Goal: Task Accomplishment & Management: Complete application form

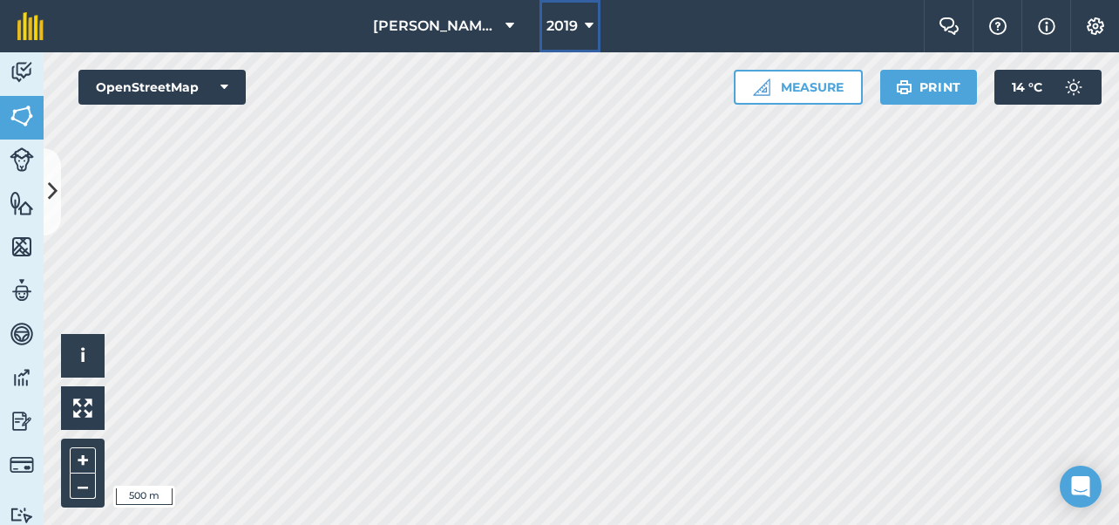
click at [567, 27] on span "2019" at bounding box center [561, 26] width 31 height 21
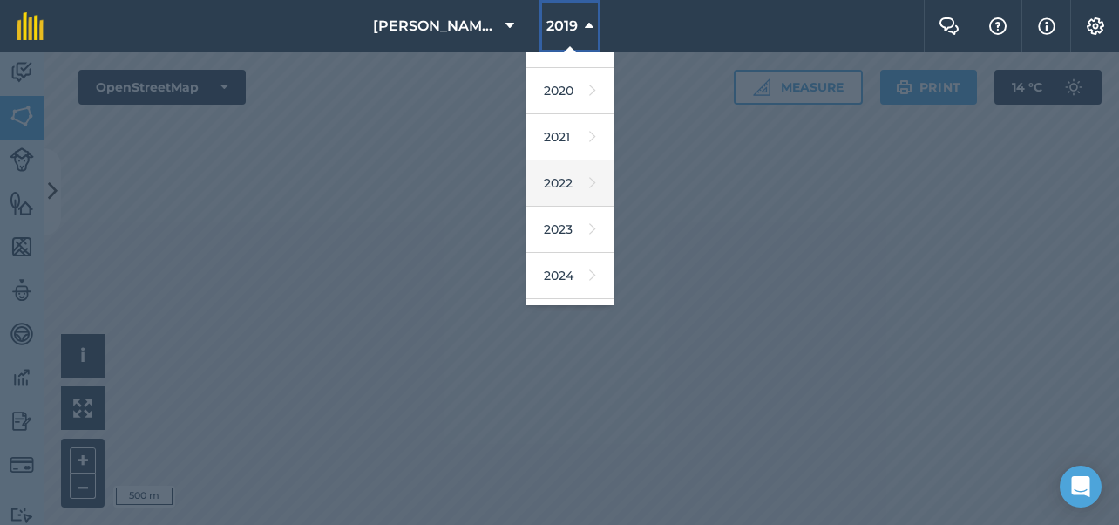
scroll to position [252, 0]
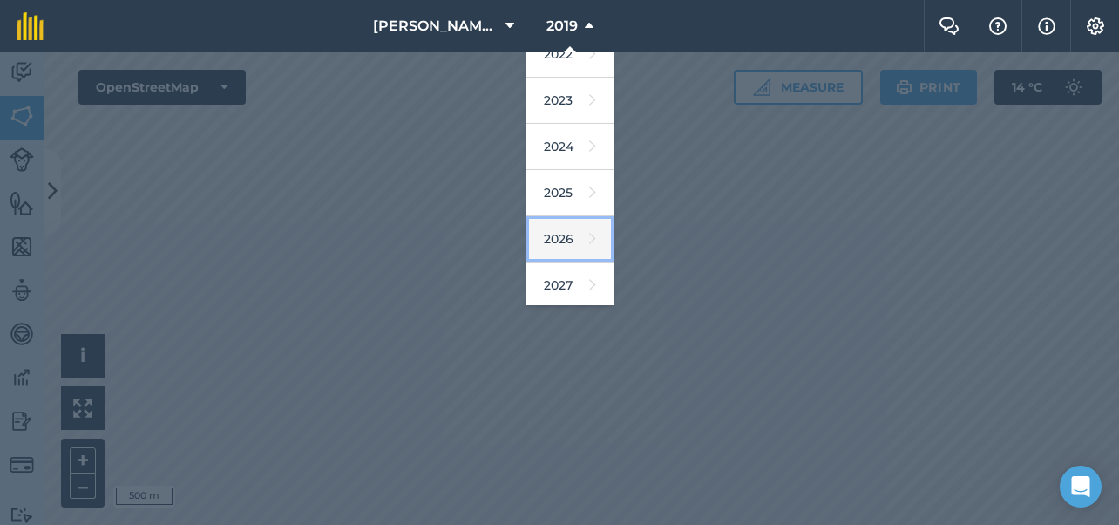
click at [556, 243] on link "2026" at bounding box center [569, 239] width 87 height 46
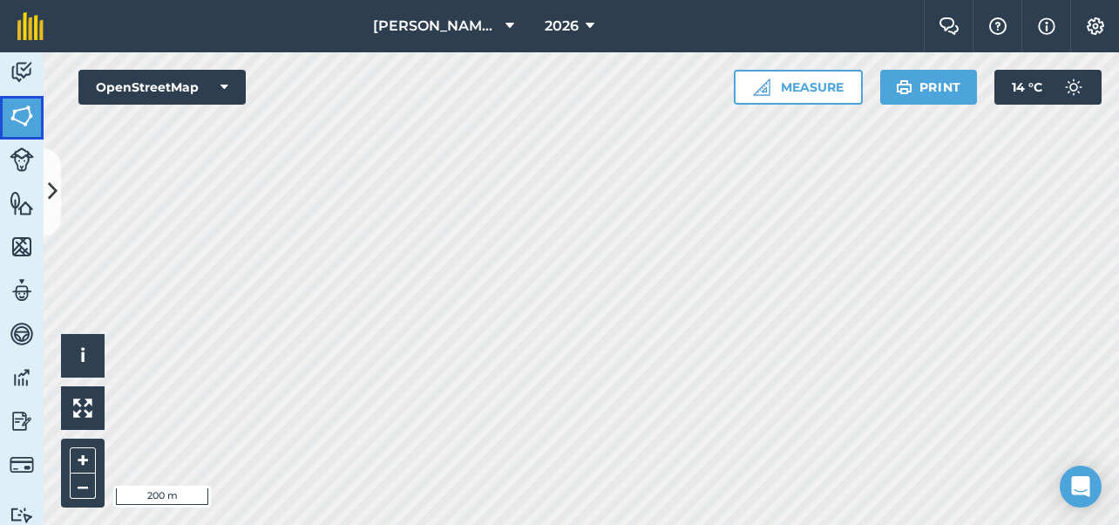
click at [24, 113] on img at bounding box center [22, 116] width 24 height 26
click at [52, 178] on icon at bounding box center [53, 191] width 10 height 30
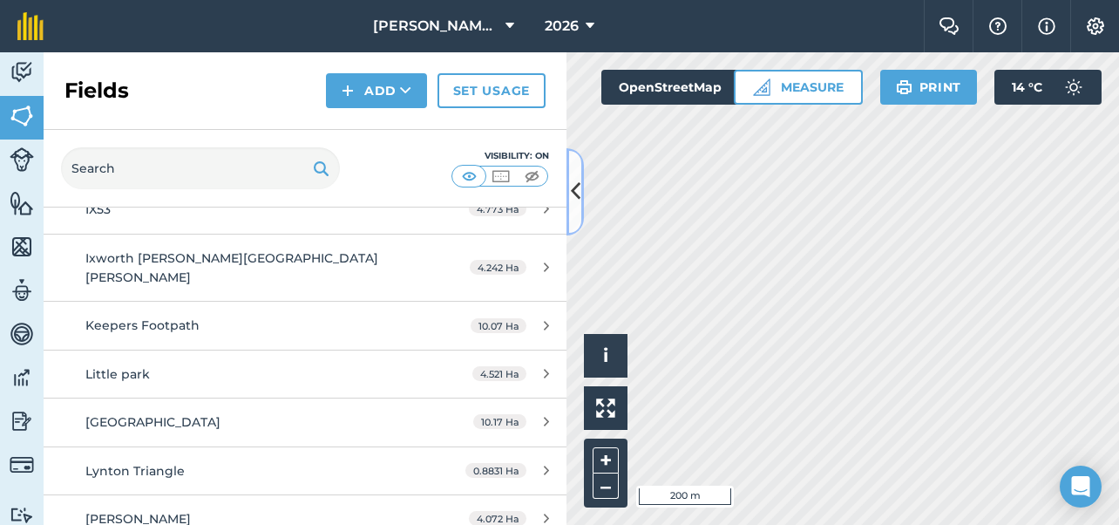
scroll to position [1917, 0]
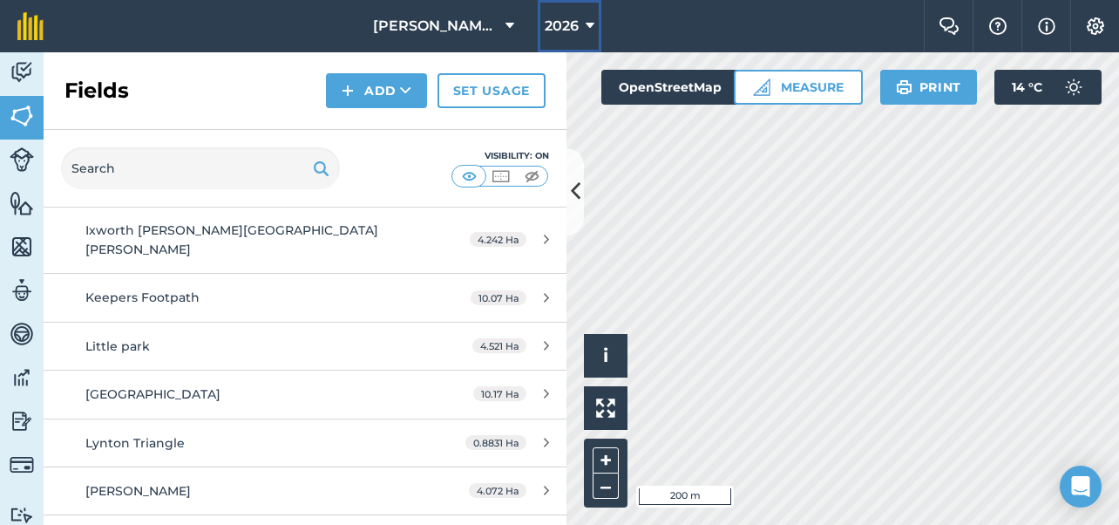
click at [566, 36] on span "2026" at bounding box center [562, 26] width 34 height 21
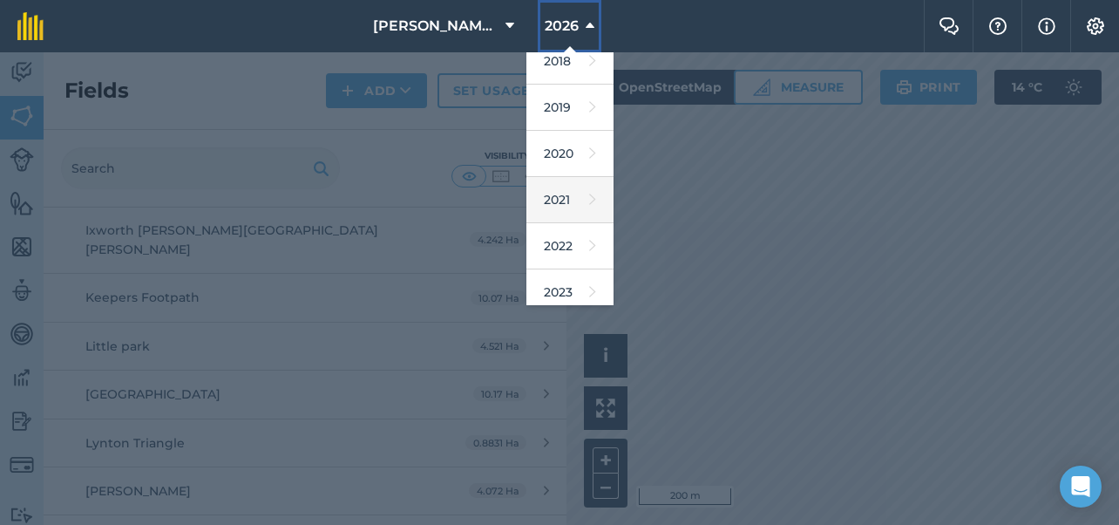
scroll to position [87, 0]
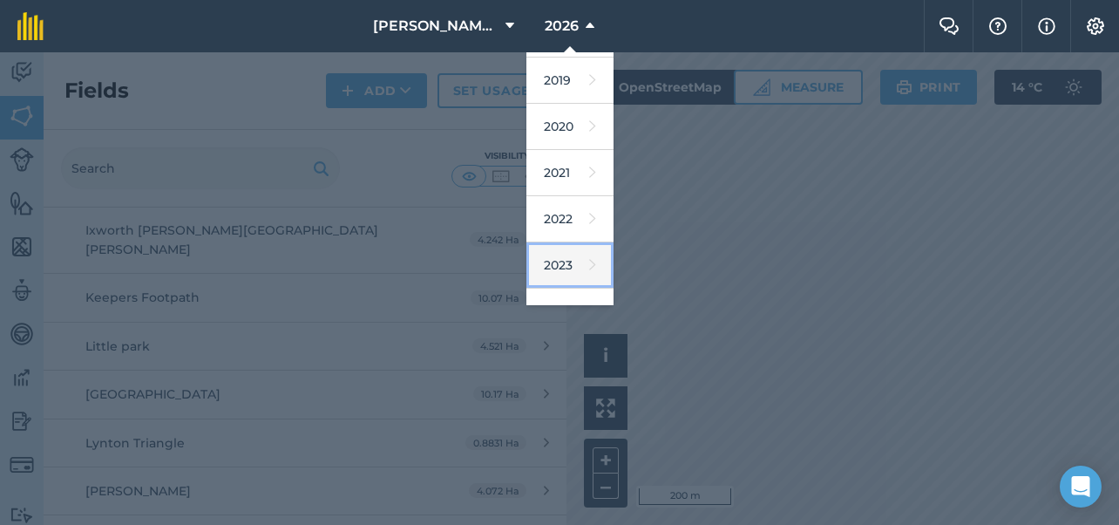
click at [559, 255] on link "2023" at bounding box center [569, 265] width 87 height 46
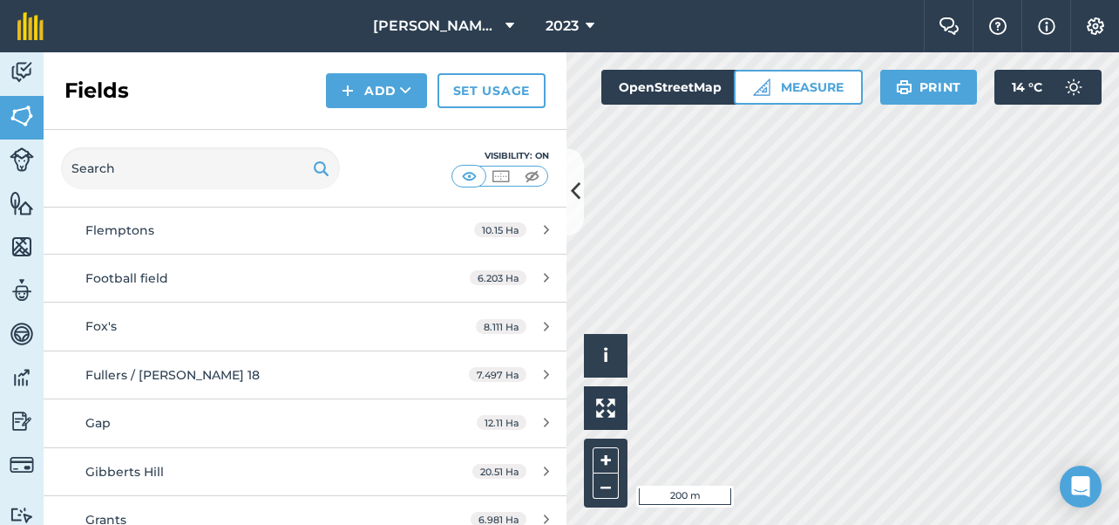
scroll to position [2637, 0]
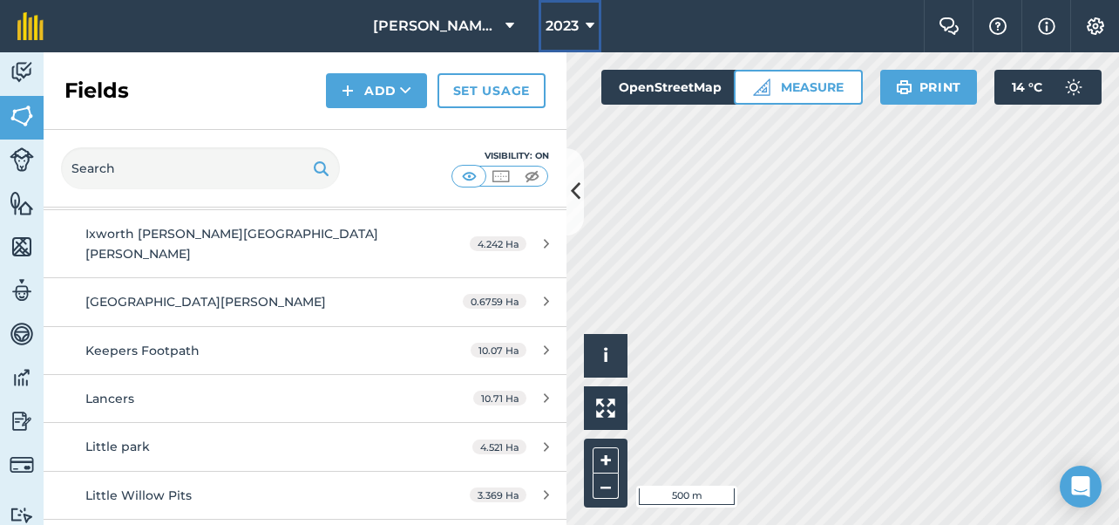
click at [591, 29] on icon at bounding box center [590, 26] width 9 height 21
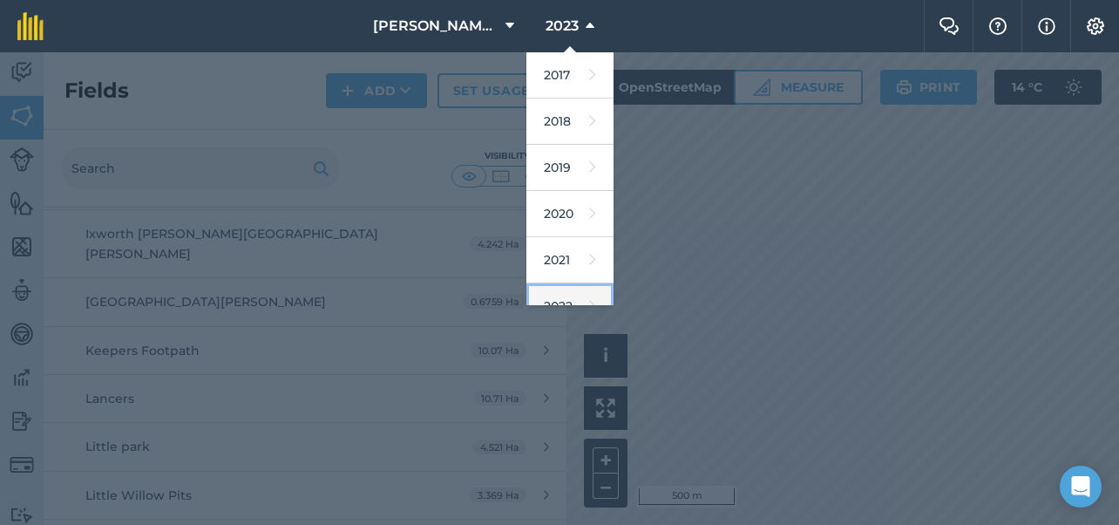
click at [572, 292] on link "2022" at bounding box center [569, 306] width 87 height 46
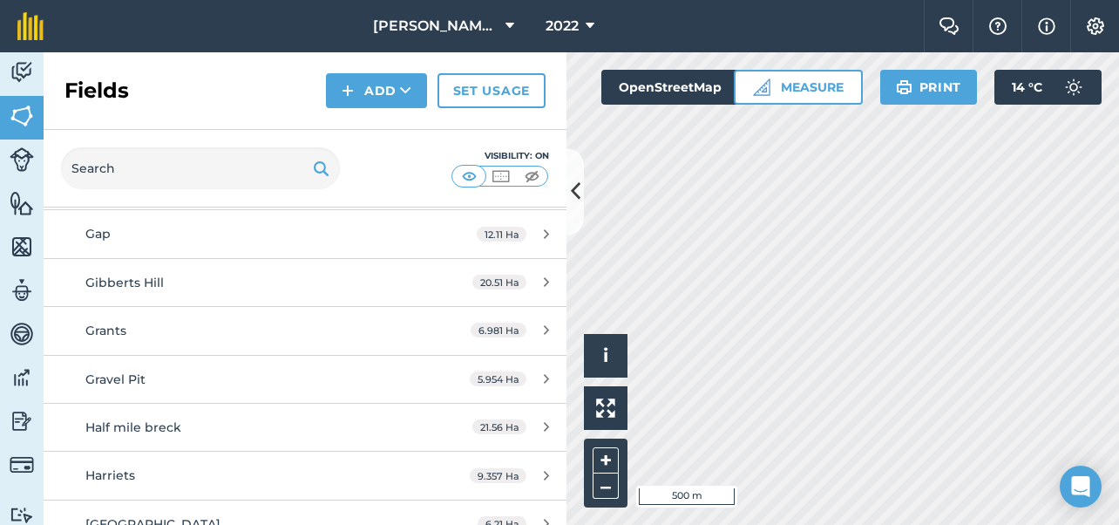
scroll to position [3020, 0]
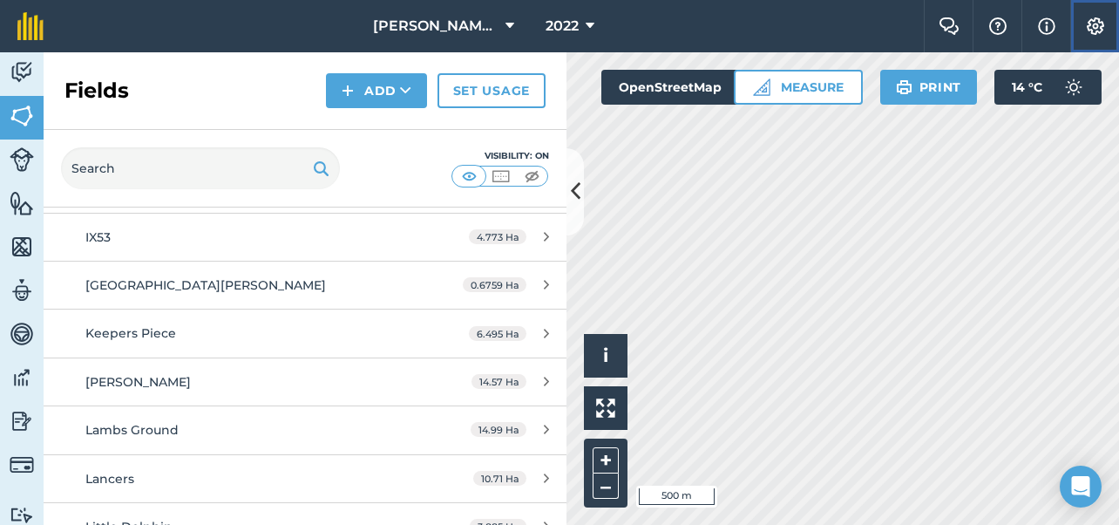
click at [1093, 32] on img at bounding box center [1095, 25] width 21 height 17
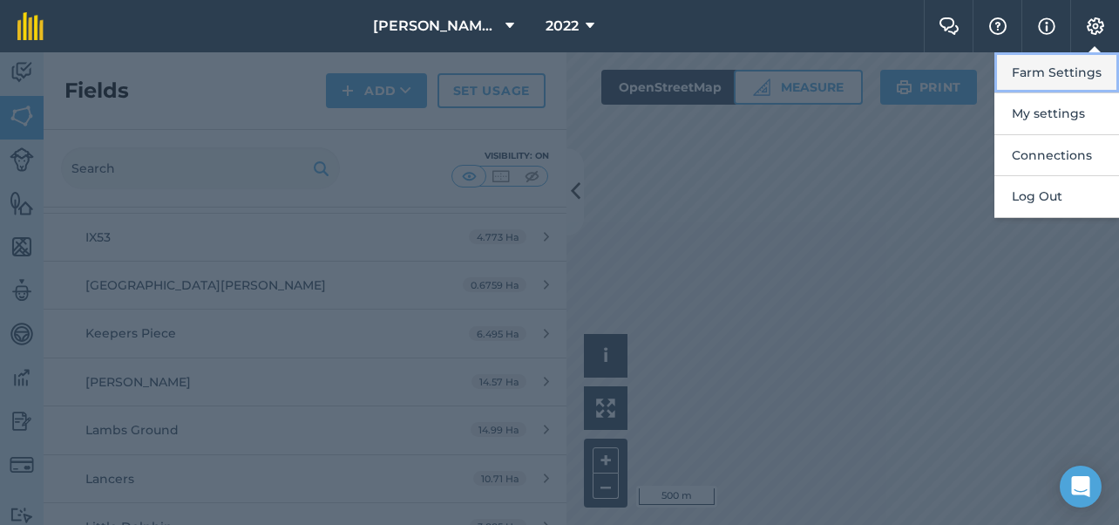
click at [1067, 75] on button "Farm Settings" at bounding box center [1056, 72] width 125 height 41
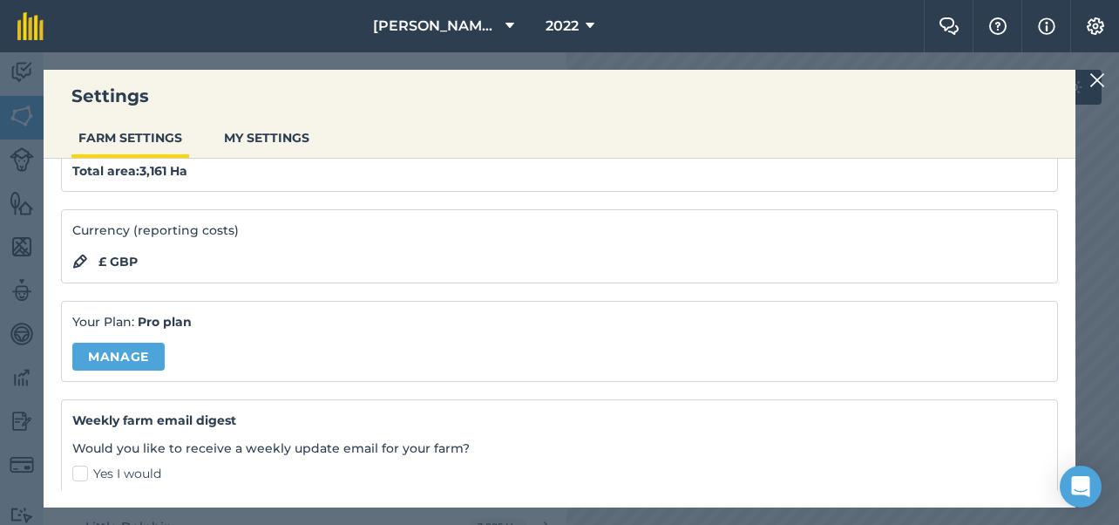
scroll to position [0, 0]
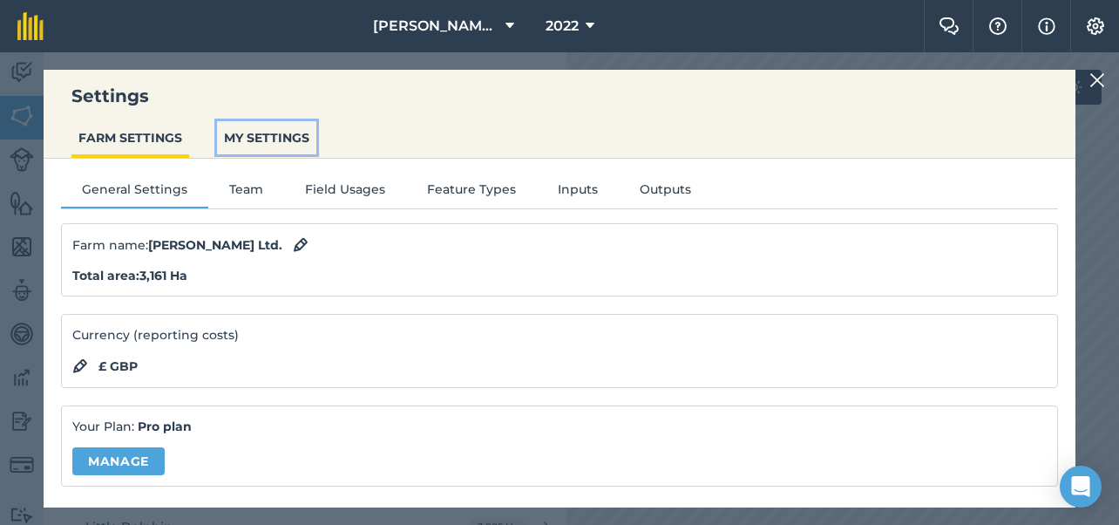
click at [275, 138] on button "MY SETTINGS" at bounding box center [266, 137] width 99 height 33
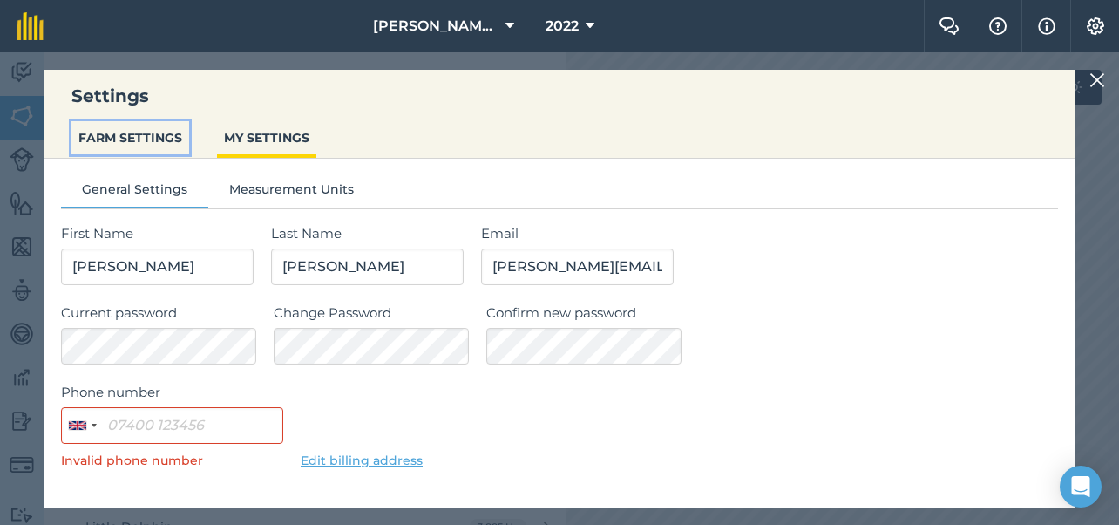
click at [165, 132] on button "FARM SETTINGS" at bounding box center [130, 137] width 118 height 33
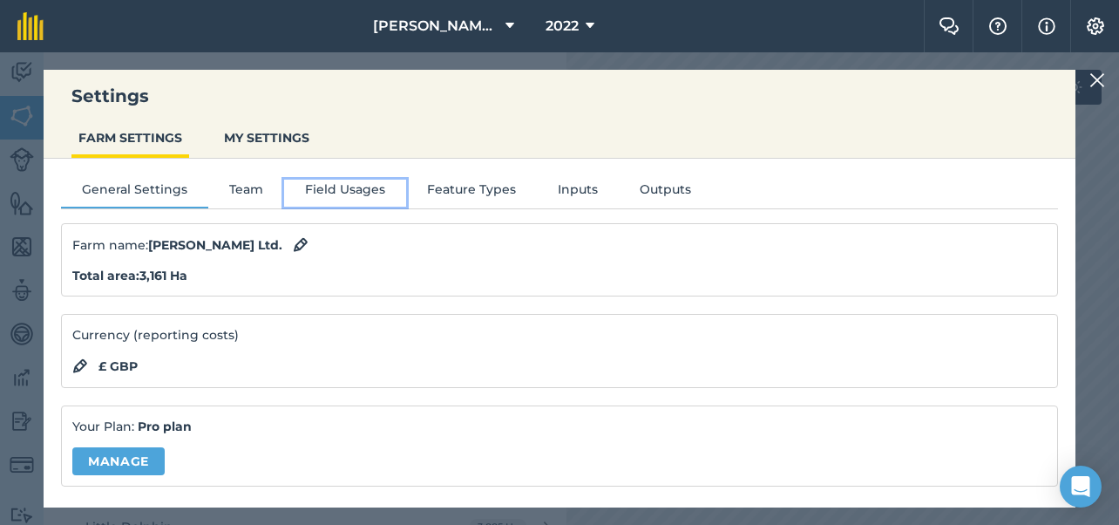
click at [355, 182] on button "Field Usages" at bounding box center [345, 193] width 122 height 26
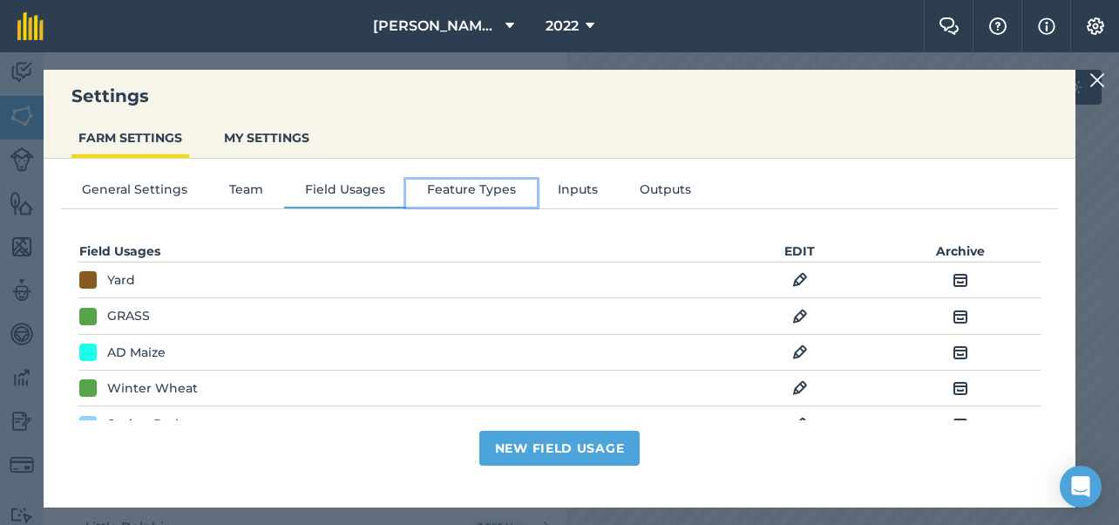
click at [478, 190] on button "Feature Types" at bounding box center [471, 193] width 131 height 26
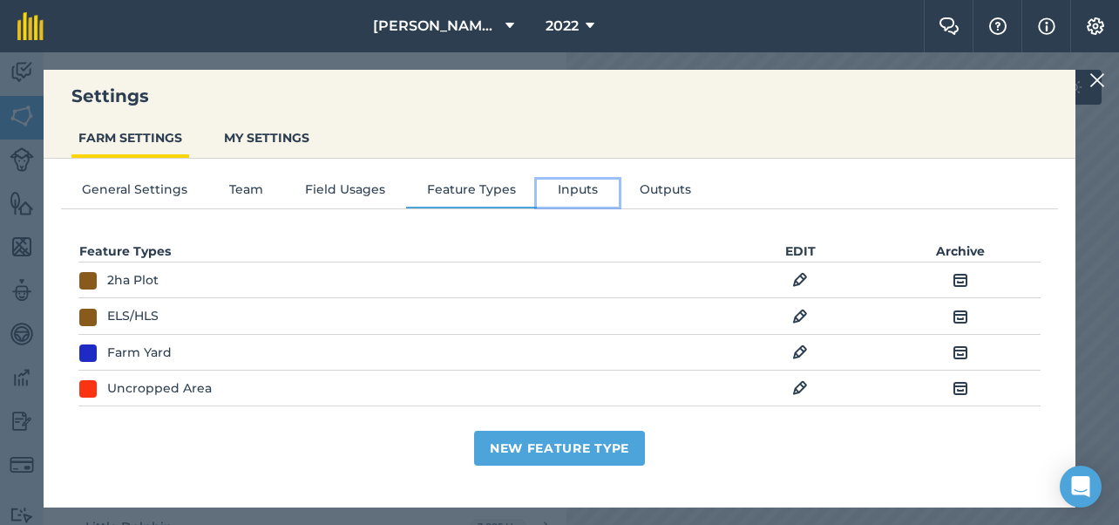
click at [561, 182] on button "Inputs" at bounding box center [578, 193] width 82 height 26
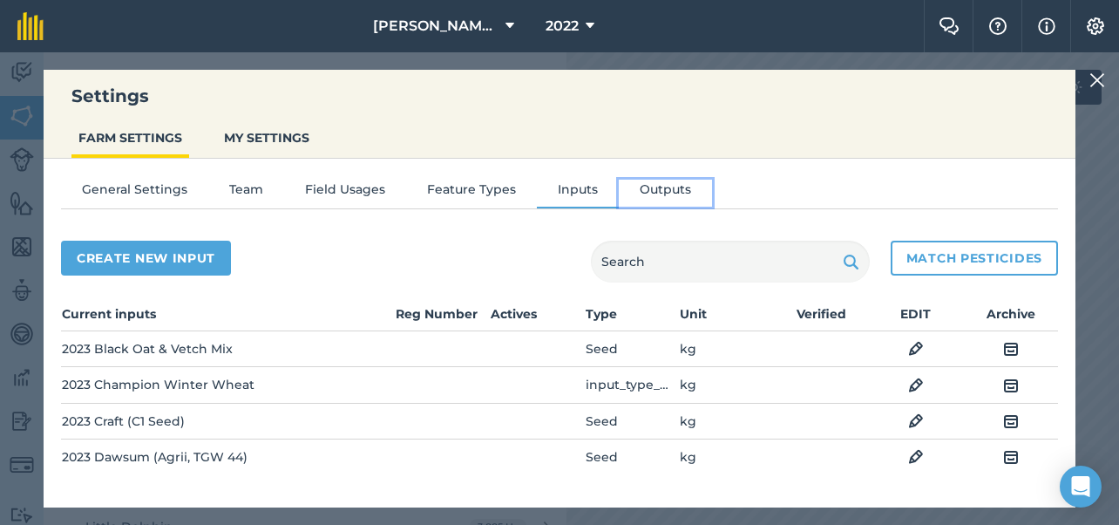
click at [650, 188] on button "Outputs" at bounding box center [665, 193] width 93 height 26
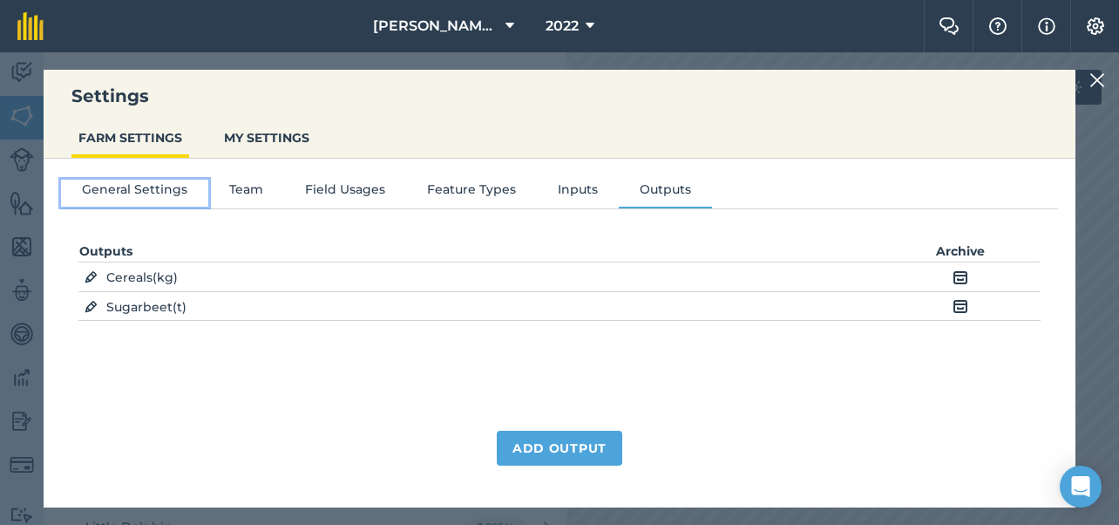
click at [139, 186] on button "General Settings" at bounding box center [134, 193] width 147 height 26
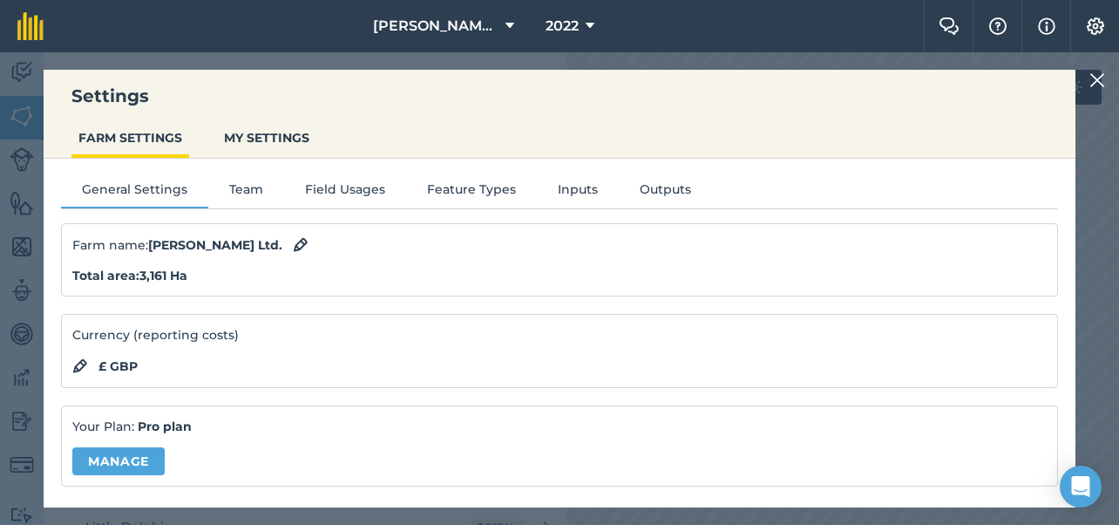
click at [1095, 81] on img at bounding box center [1097, 80] width 16 height 21
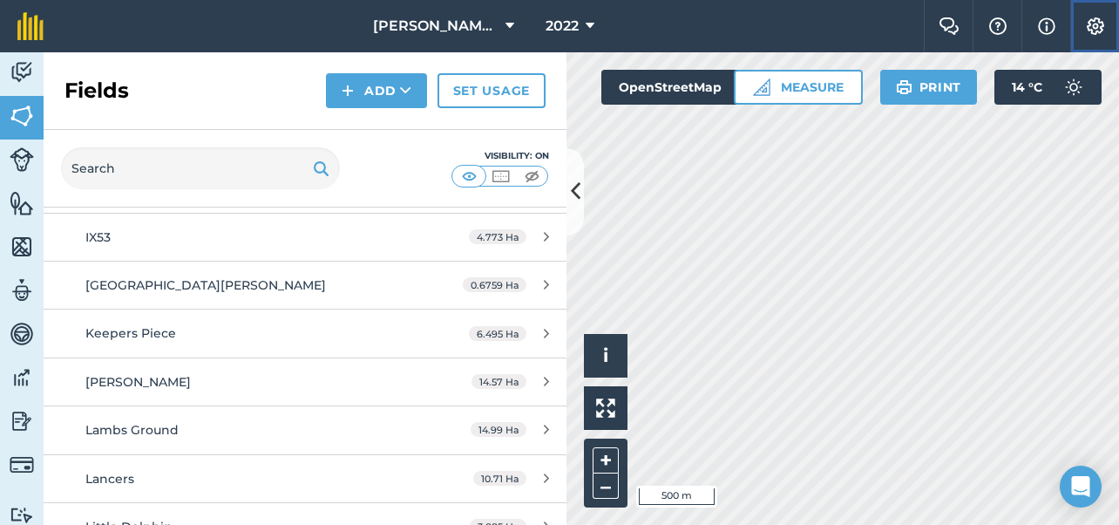
click at [1087, 23] on img at bounding box center [1095, 25] width 21 height 17
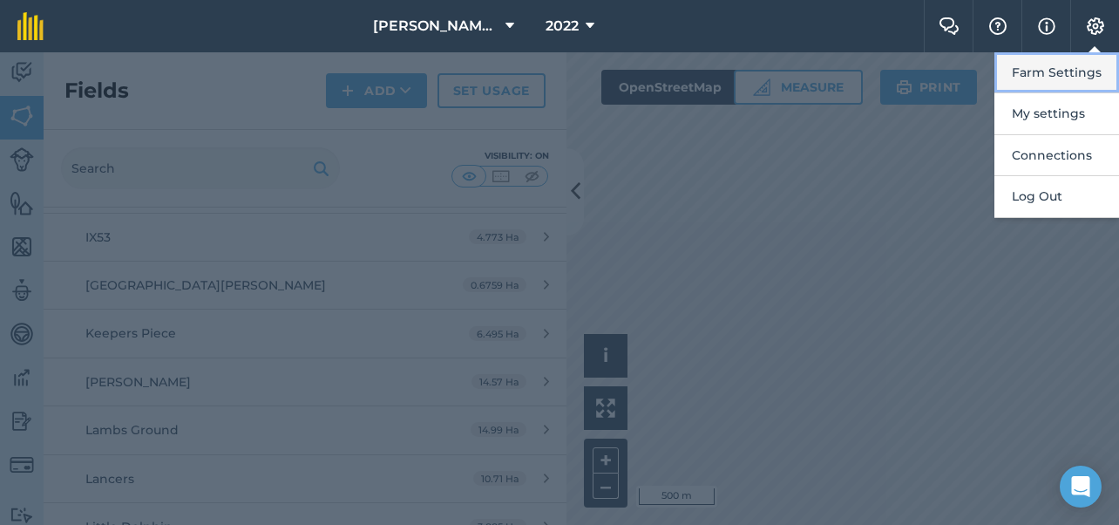
click at [1081, 76] on button "Farm Settings" at bounding box center [1056, 72] width 125 height 41
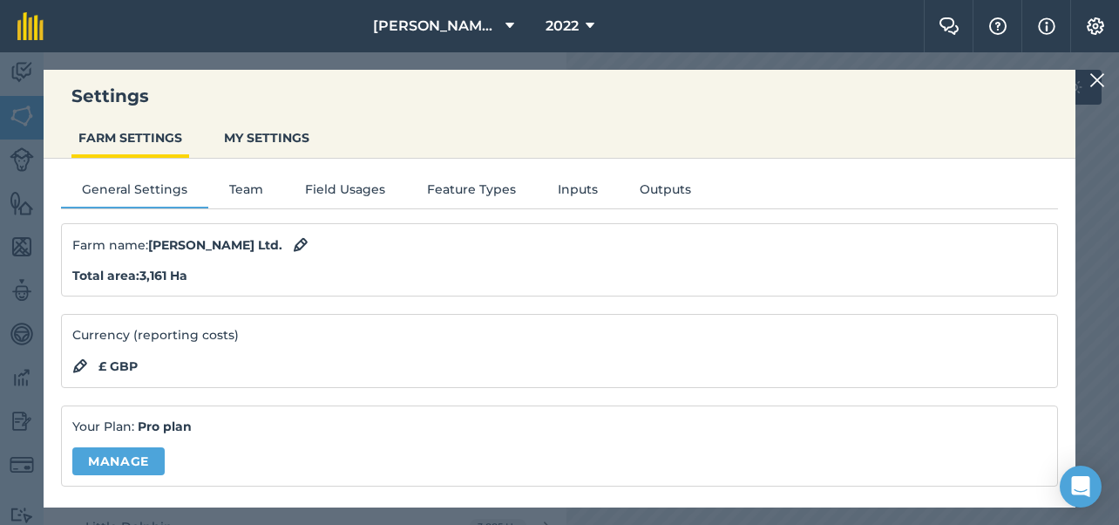
click at [1087, 86] on div "Settings FARM SETTINGS MY SETTINGS General Settings Team Field Usages Feature T…" at bounding box center [559, 288] width 1119 height 472
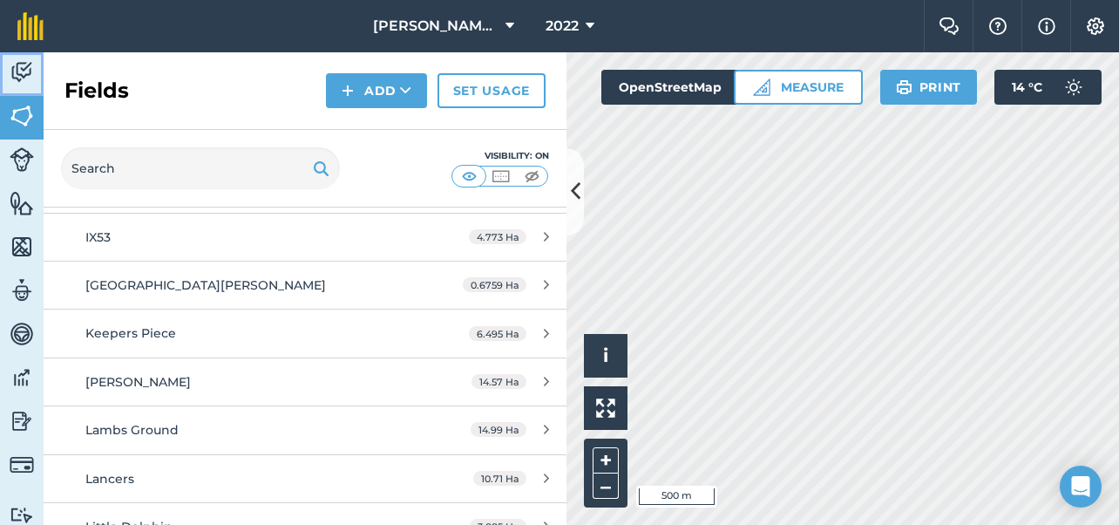
click at [22, 74] on img at bounding box center [22, 72] width 24 height 26
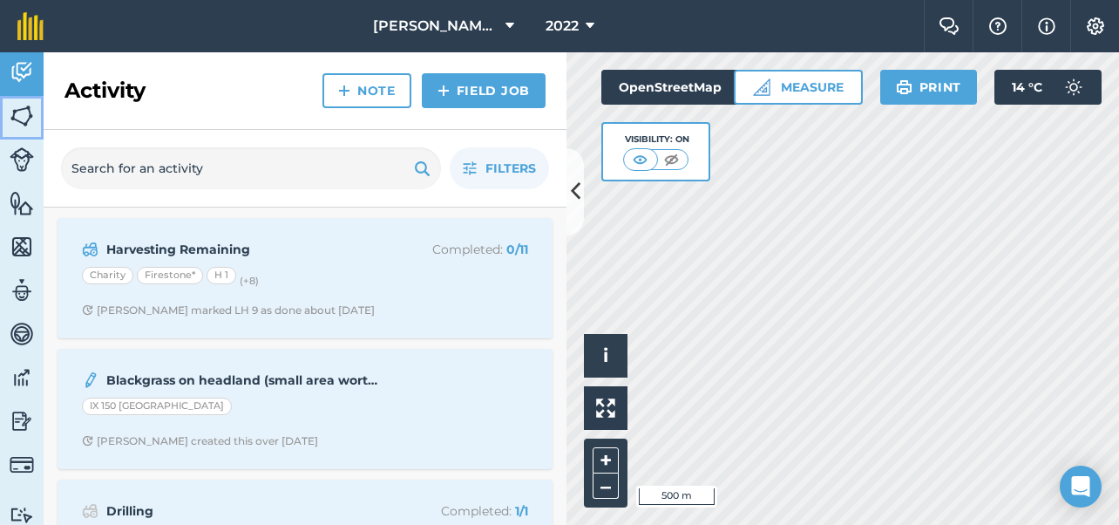
click at [24, 114] on img at bounding box center [22, 116] width 24 height 26
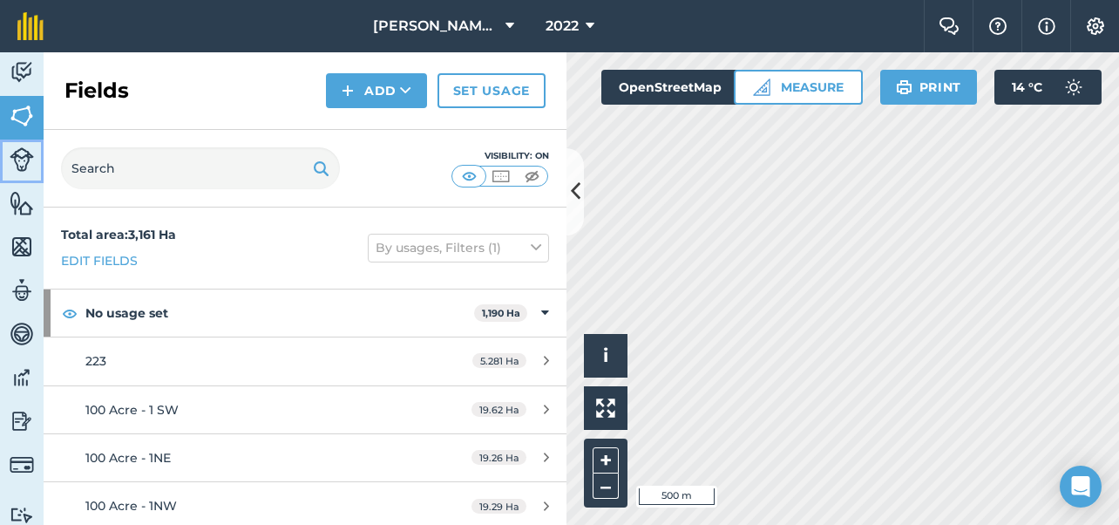
click at [24, 150] on img at bounding box center [22, 159] width 24 height 24
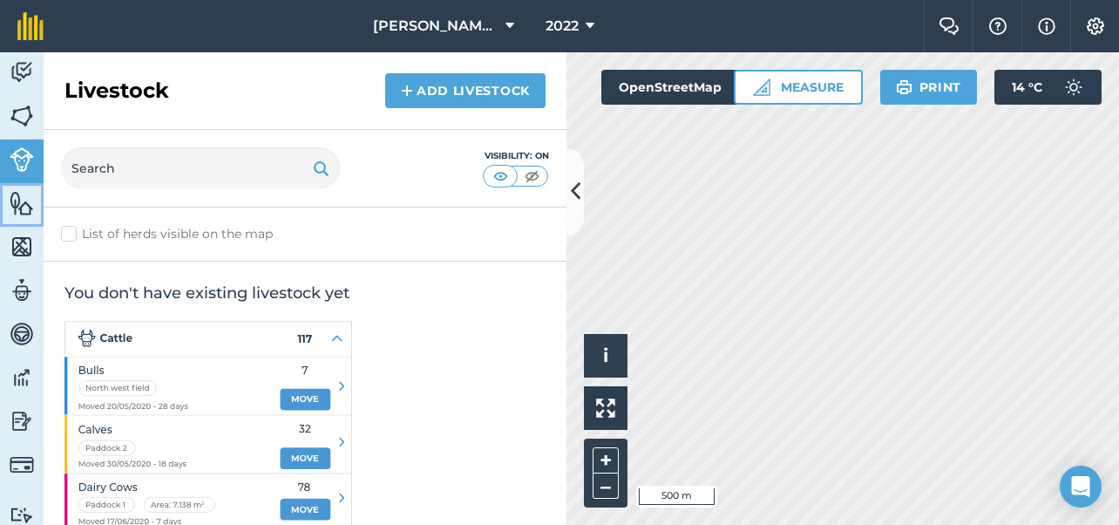
click at [22, 200] on img at bounding box center [22, 203] width 24 height 26
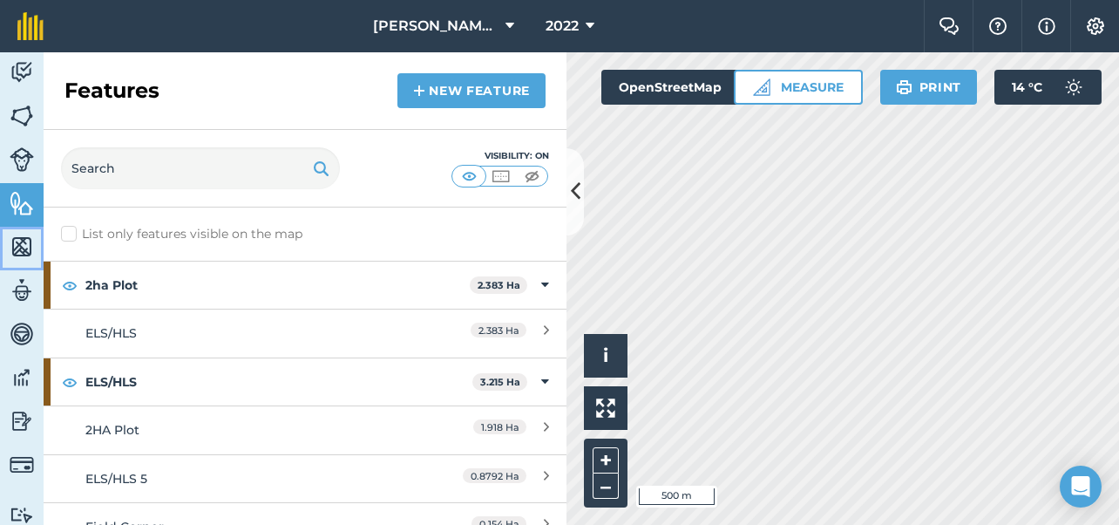
click at [21, 245] on img at bounding box center [22, 247] width 24 height 26
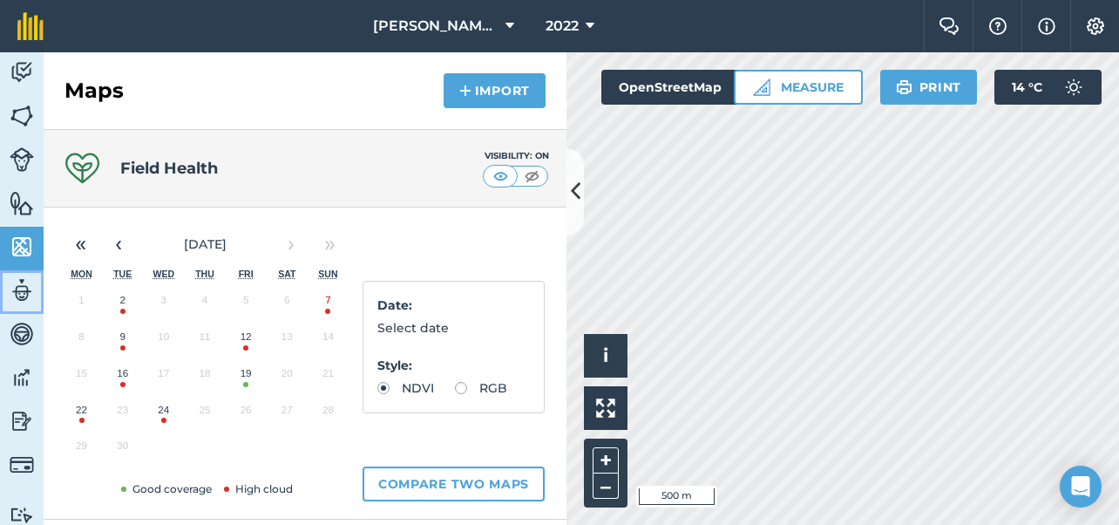
click at [21, 297] on img at bounding box center [22, 290] width 24 height 26
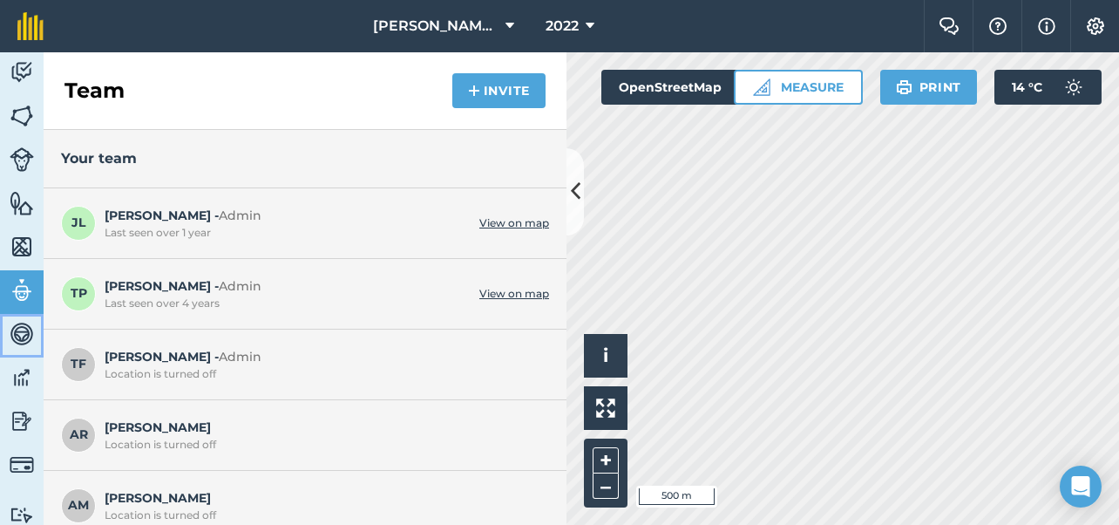
click at [21, 329] on img at bounding box center [22, 334] width 24 height 26
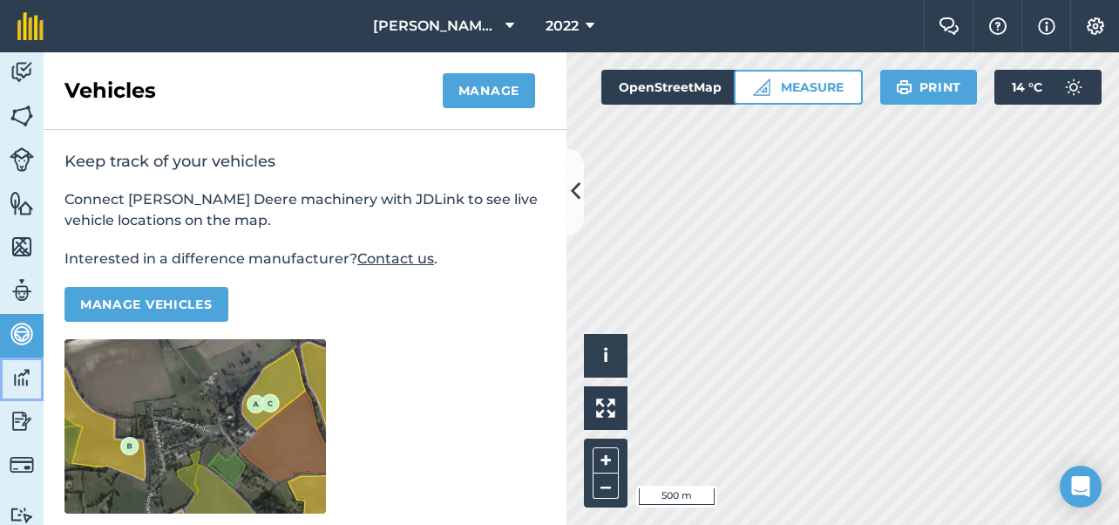
click at [27, 375] on img at bounding box center [22, 377] width 24 height 26
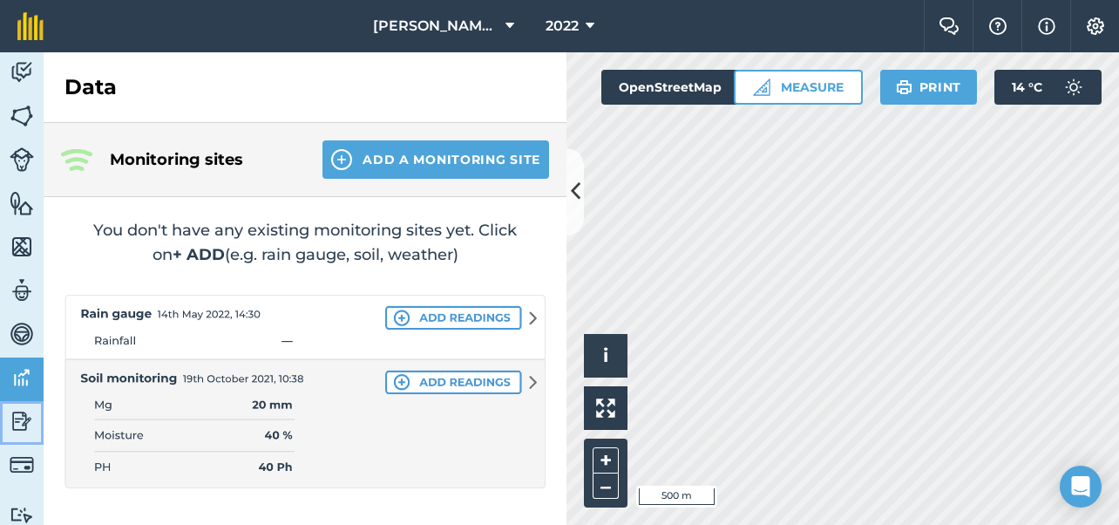
click at [25, 419] on img at bounding box center [22, 421] width 24 height 26
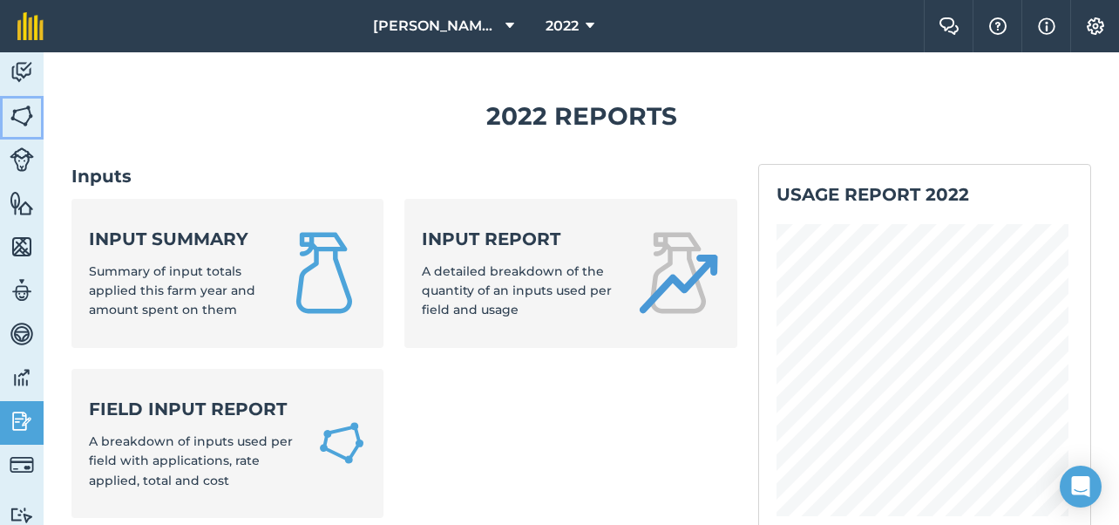
click at [24, 113] on img at bounding box center [22, 116] width 24 height 26
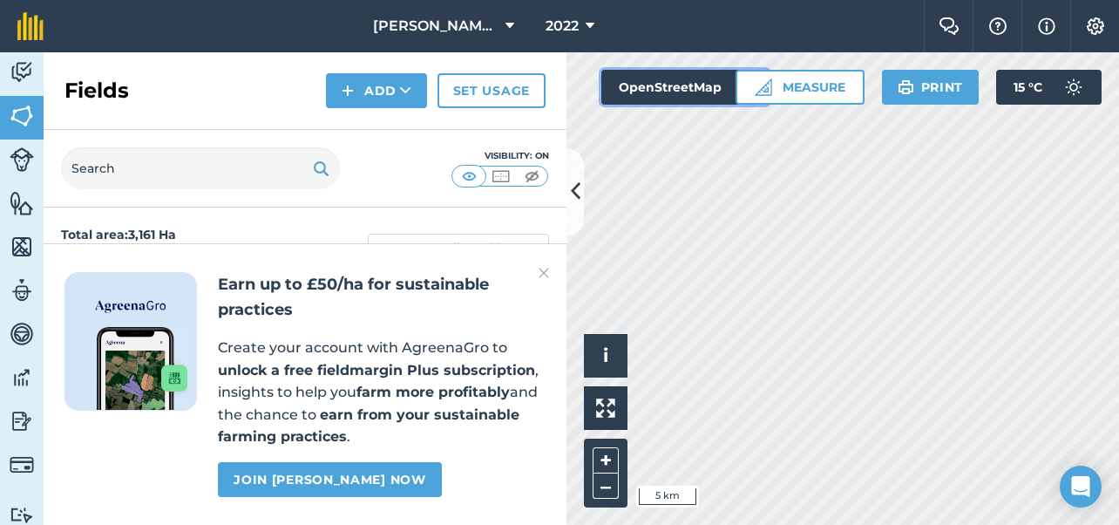
click at [694, 87] on button "OpenStreetMap" at bounding box center [684, 87] width 167 height 35
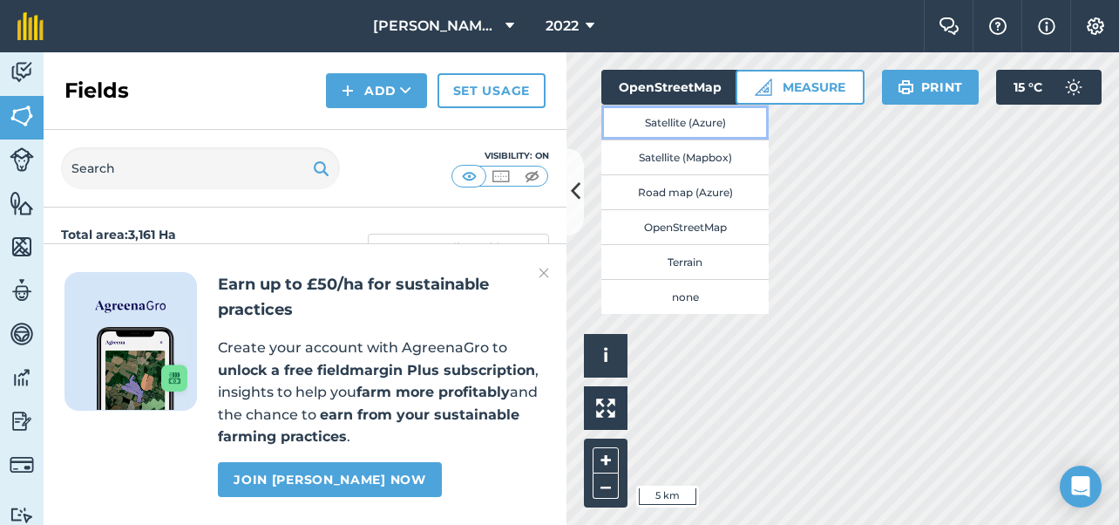
click at [694, 121] on button "Satellite (Azure)" at bounding box center [684, 122] width 167 height 35
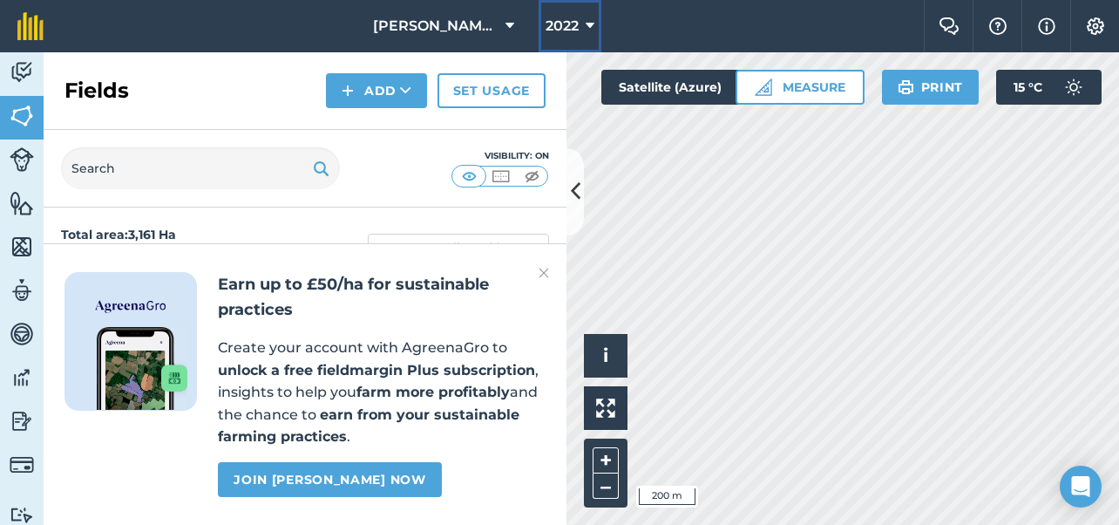
click at [579, 25] on button "2022" at bounding box center [570, 26] width 63 height 52
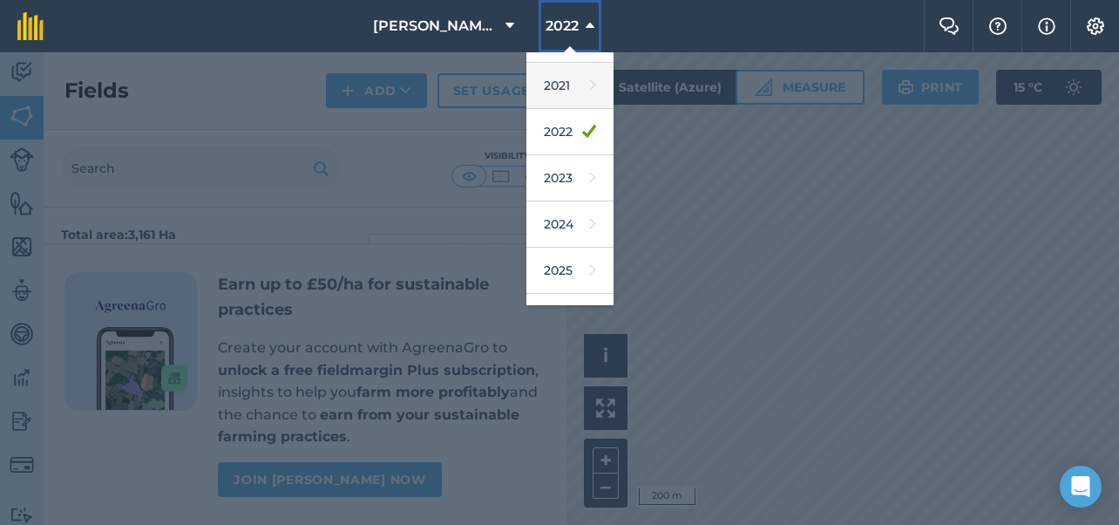
scroll to position [252, 0]
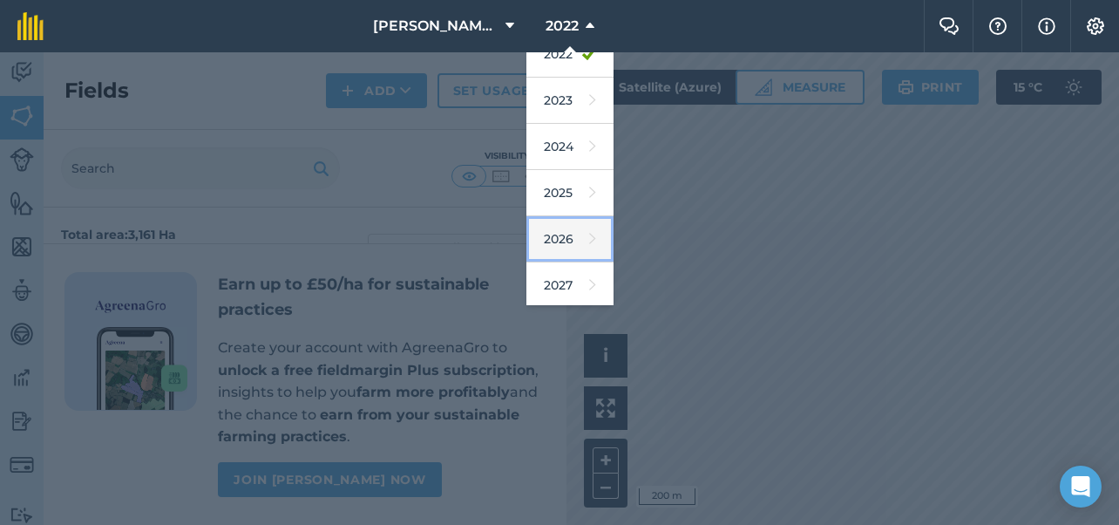
click at [565, 237] on link "2026" at bounding box center [569, 239] width 87 height 46
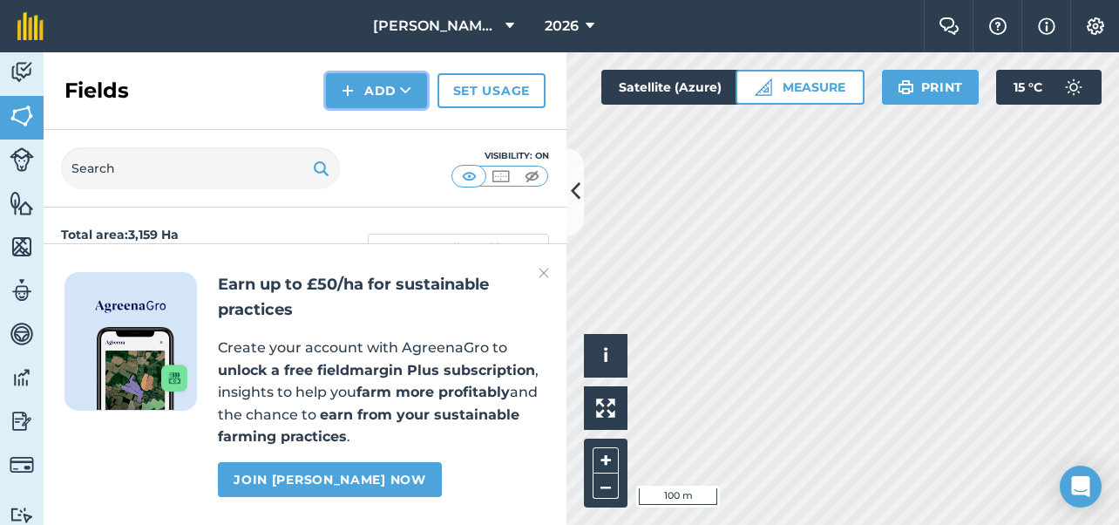
click at [403, 90] on icon at bounding box center [405, 90] width 11 height 17
click at [362, 128] on link "Draw" at bounding box center [377, 130] width 96 height 38
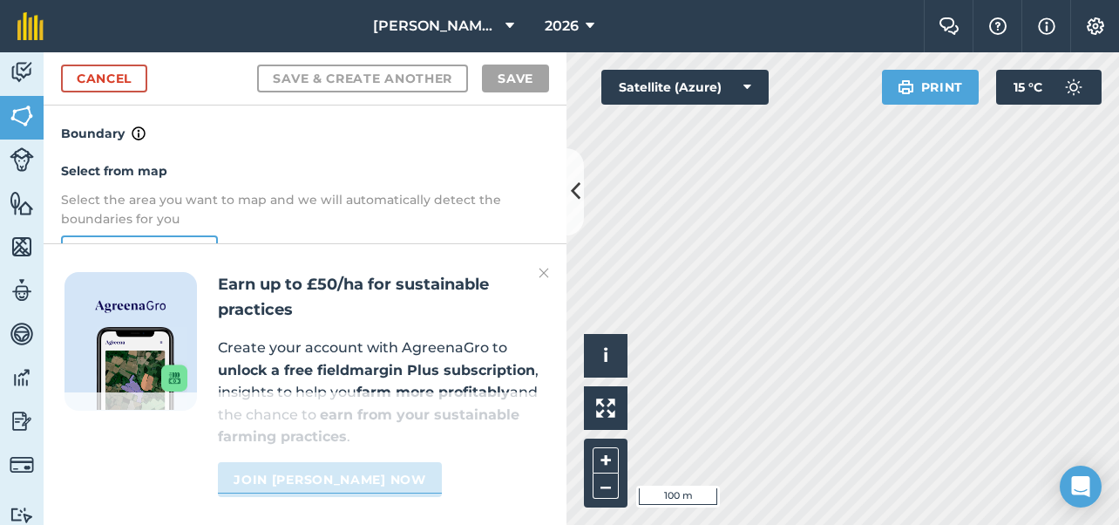
click at [541, 269] on img at bounding box center [544, 272] width 10 height 21
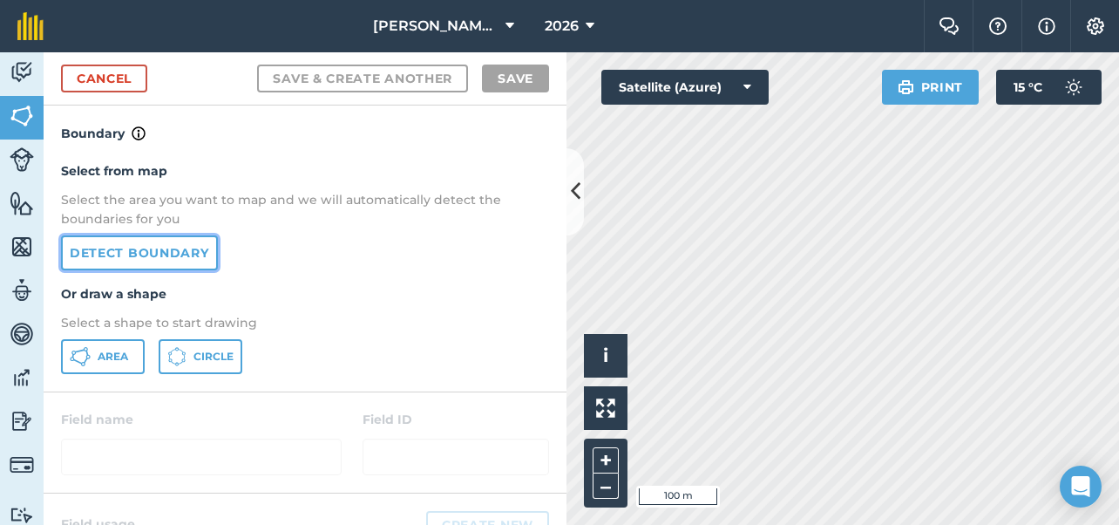
click at [113, 244] on link "Detect boundary" at bounding box center [139, 252] width 157 height 35
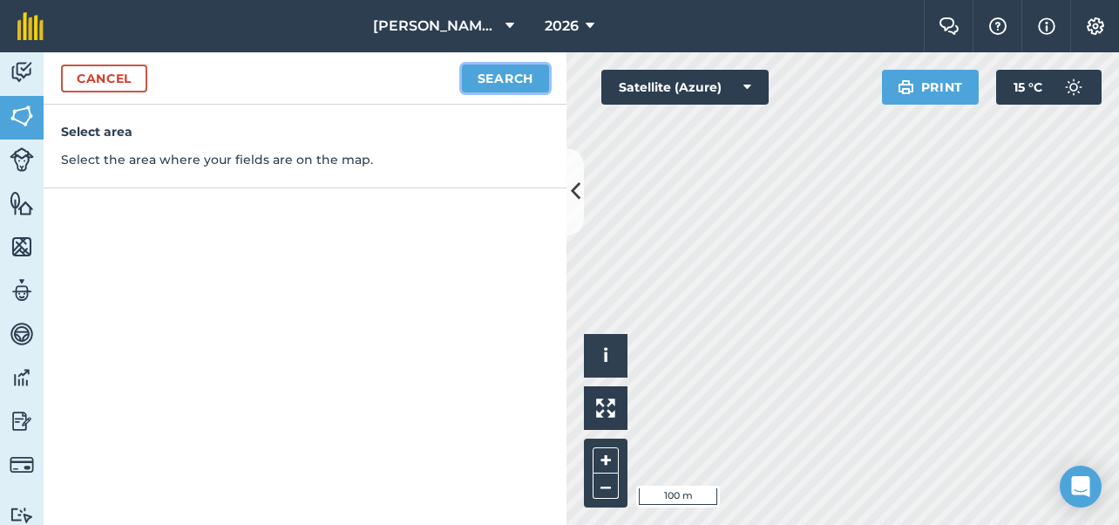
click at [521, 79] on button "Search" at bounding box center [505, 78] width 87 height 28
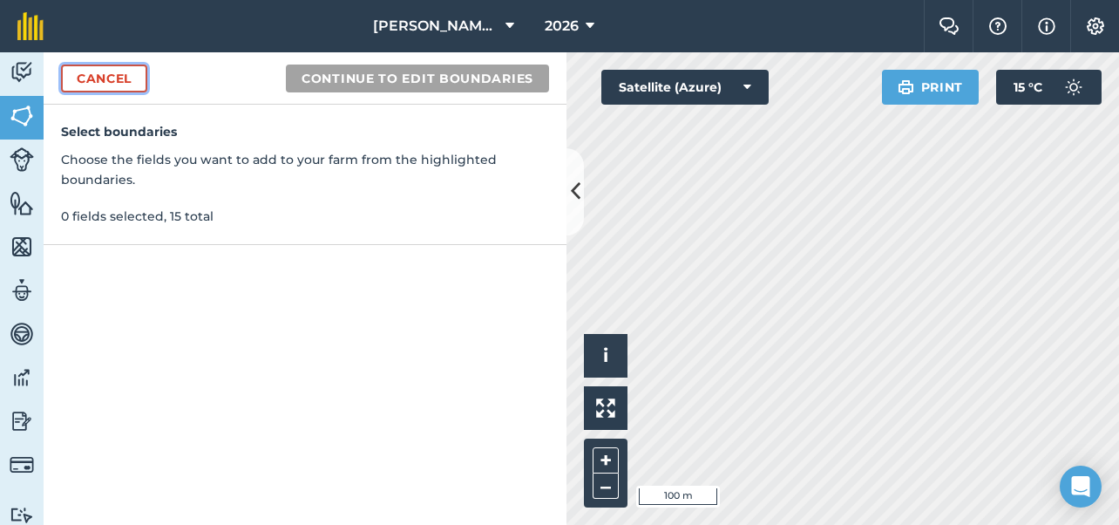
click at [92, 73] on link "Cancel" at bounding box center [104, 78] width 86 height 28
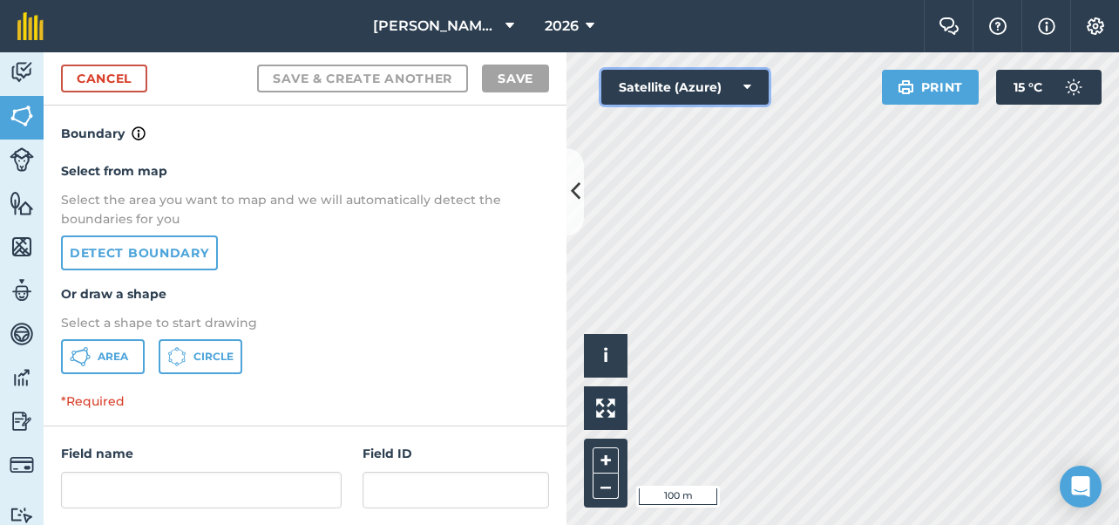
click at [702, 93] on button "Satellite (Azure)" at bounding box center [684, 87] width 167 height 35
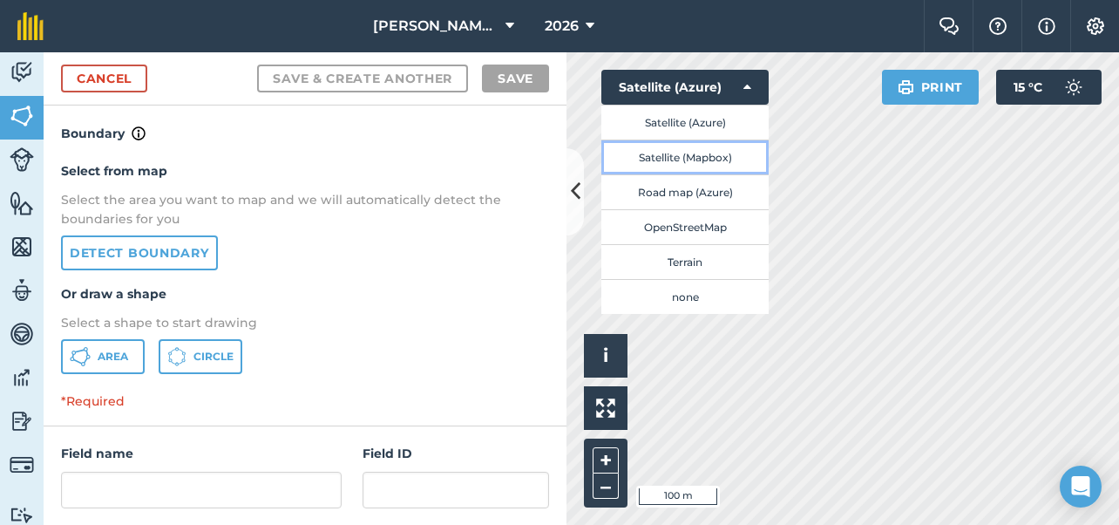
click at [695, 154] on button "Satellite (Mapbox)" at bounding box center [684, 156] width 167 height 35
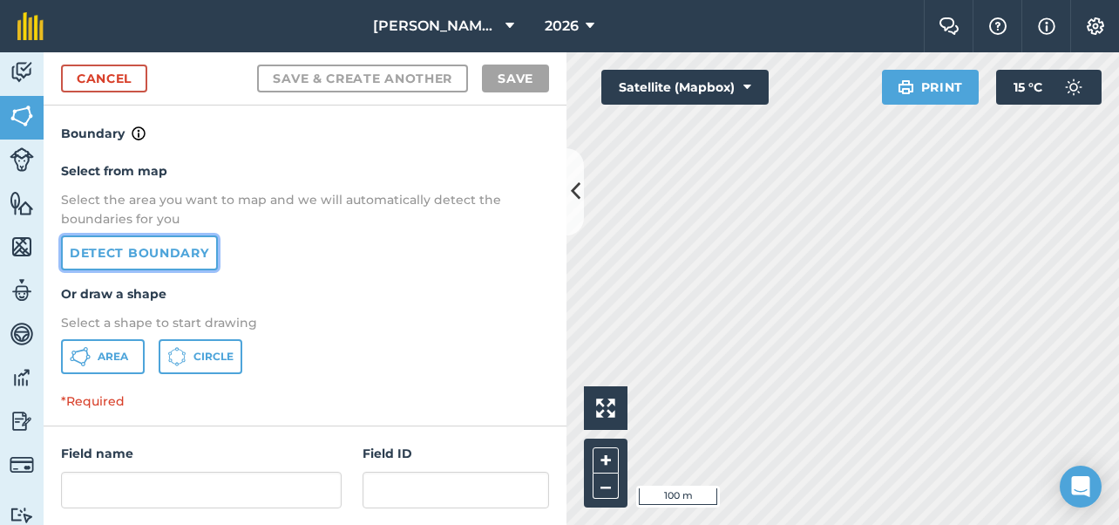
click at [136, 251] on link "Detect boundary" at bounding box center [139, 252] width 157 height 35
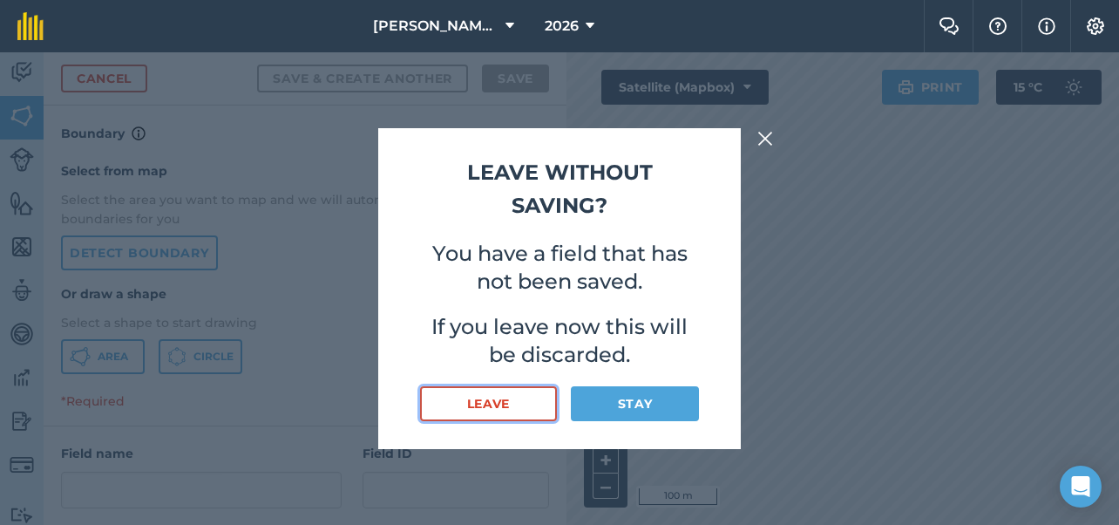
click at [519, 403] on button "Leave" at bounding box center [488, 403] width 137 height 35
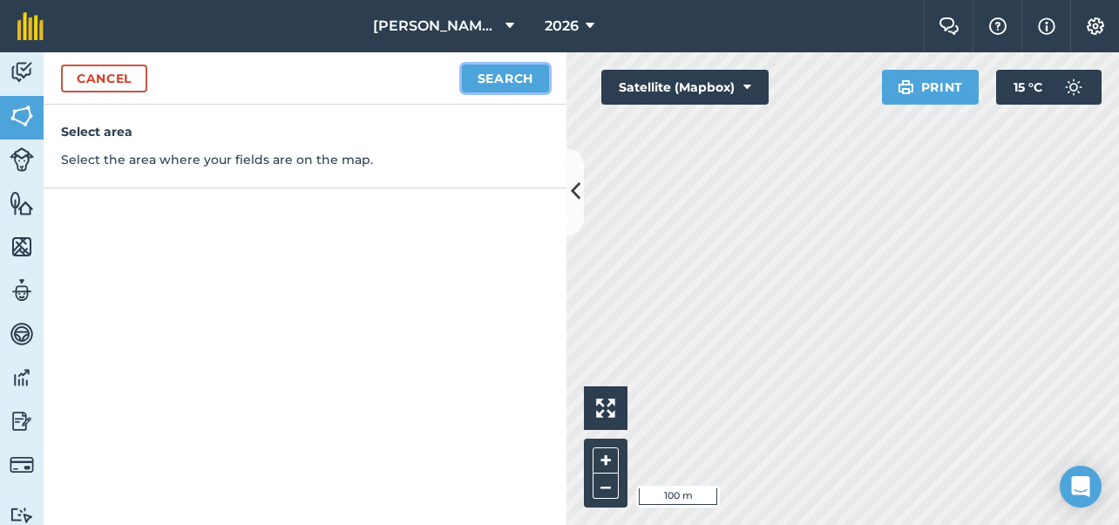
click at [509, 79] on button "Search" at bounding box center [505, 78] width 87 height 28
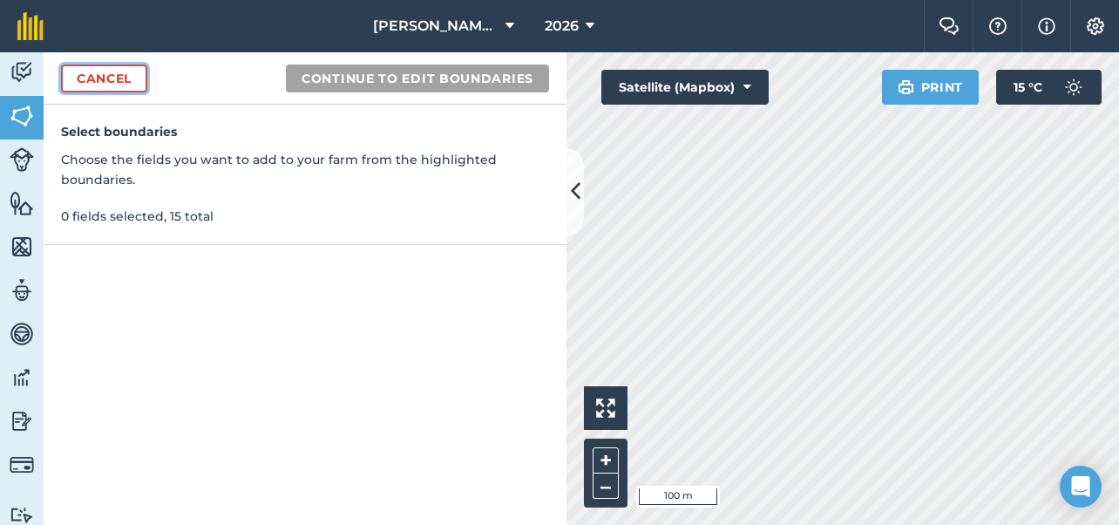
click at [131, 76] on link "Cancel" at bounding box center [104, 78] width 86 height 28
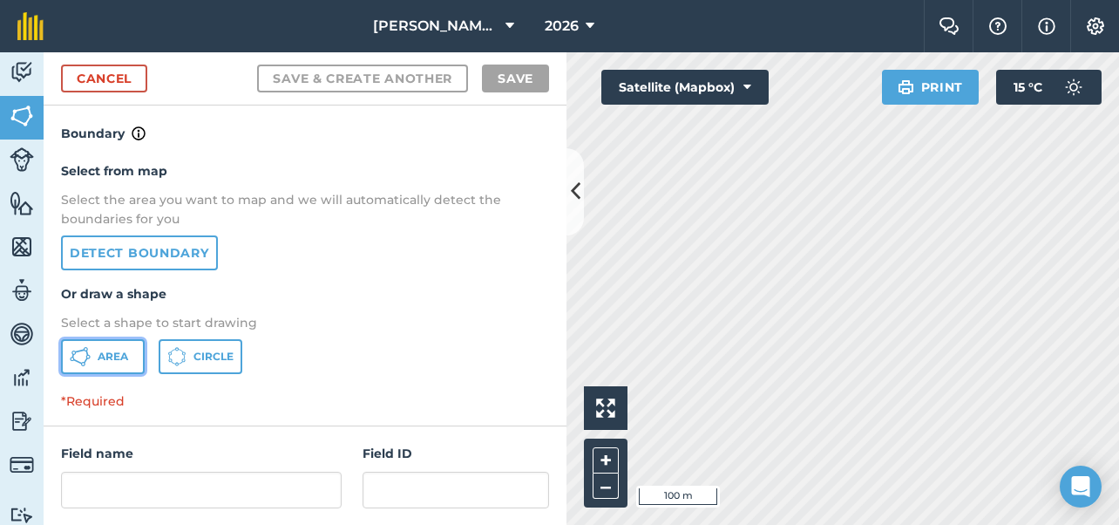
click at [100, 360] on span "Area" at bounding box center [113, 356] width 30 height 14
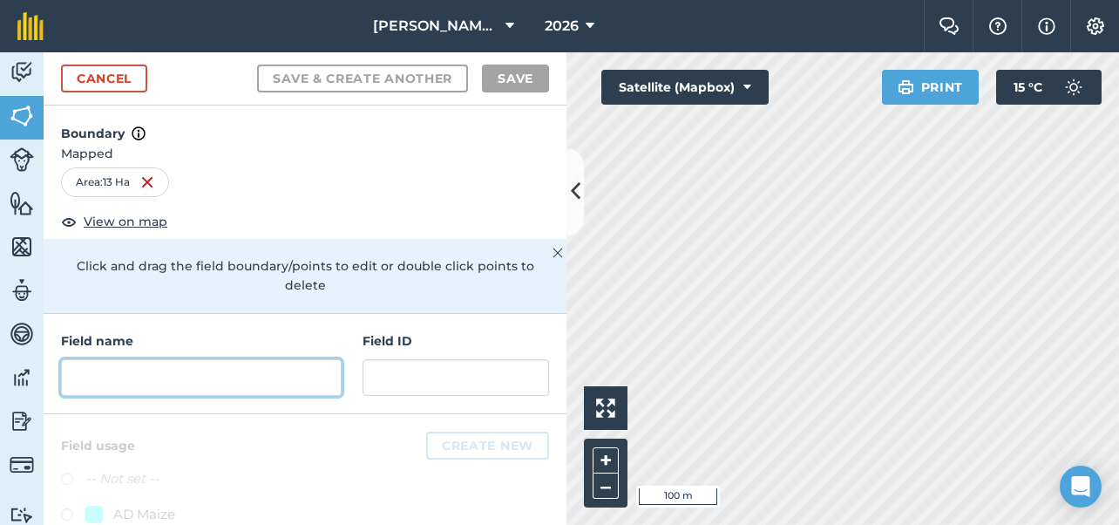
click at [201, 378] on input "text" at bounding box center [201, 377] width 281 height 37
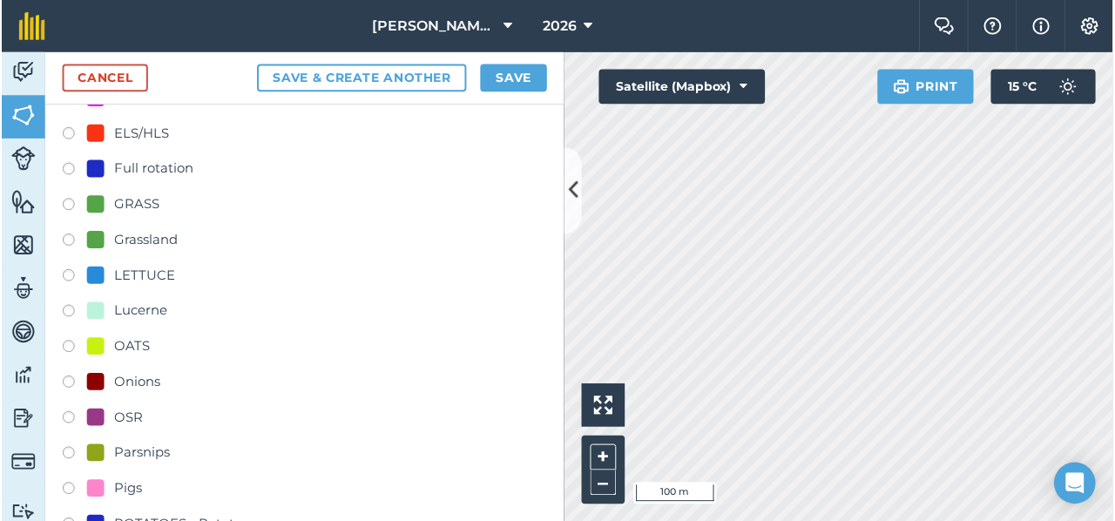
scroll to position [697, 0]
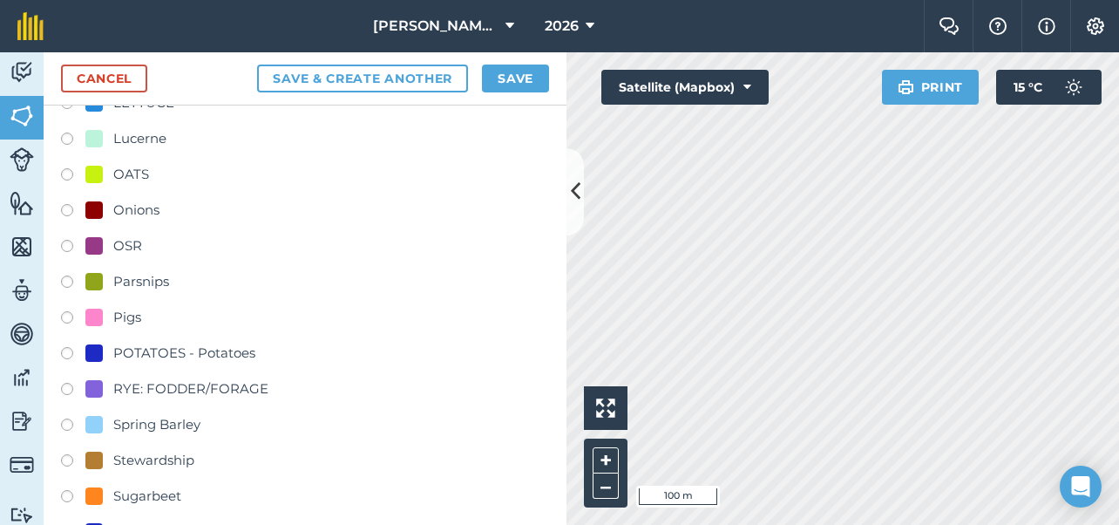
type input "Hog Ground"
click at [138, 280] on div "Parsnips" at bounding box center [141, 281] width 56 height 21
radio input "true"
click at [511, 75] on button "Save" at bounding box center [515, 78] width 67 height 28
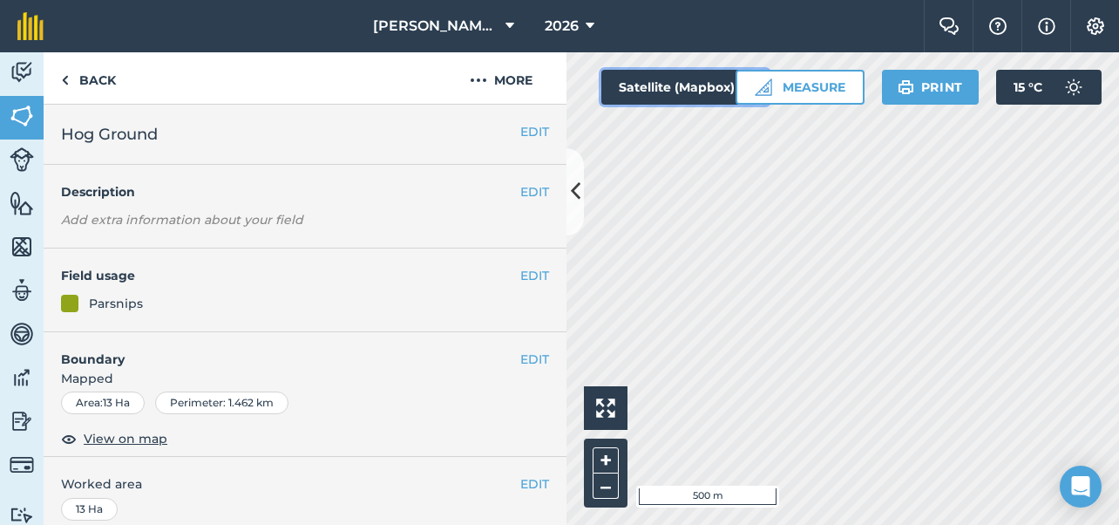
click at [663, 86] on button "Satellite (Mapbox)" at bounding box center [684, 87] width 167 height 35
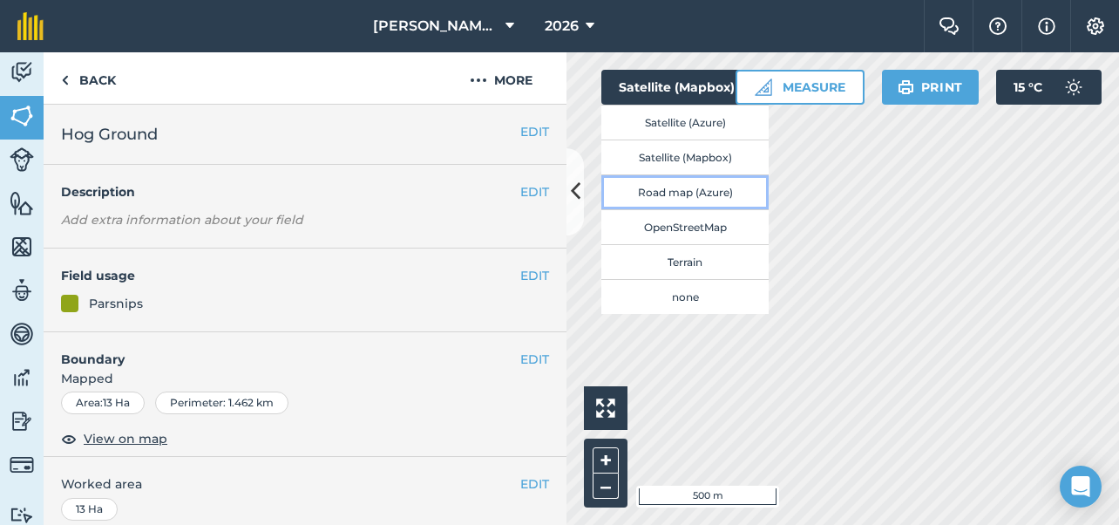
click at [664, 198] on button "Road map (Azure)" at bounding box center [684, 191] width 167 height 35
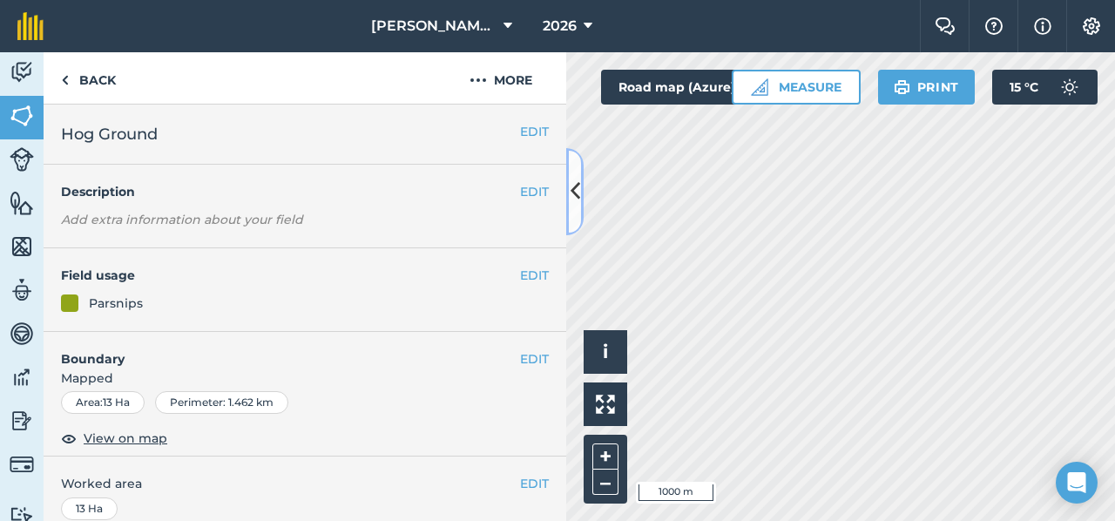
click at [577, 204] on icon at bounding box center [576, 191] width 10 height 30
